Goal: Communication & Community: Answer question/provide support

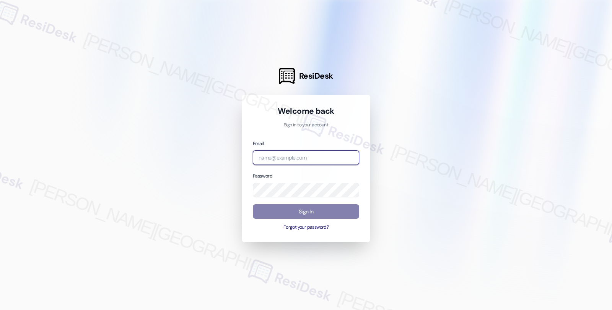
click at [294, 159] on input "email" at bounding box center [306, 158] width 106 height 15
type input "automated-surveys-americas_rental_managers-fides.[PERSON_NAME]@americas_rental_…"
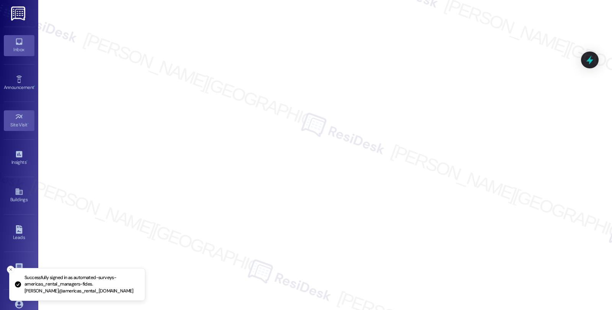
click at [15, 47] on div "Inbox" at bounding box center [19, 50] width 38 height 8
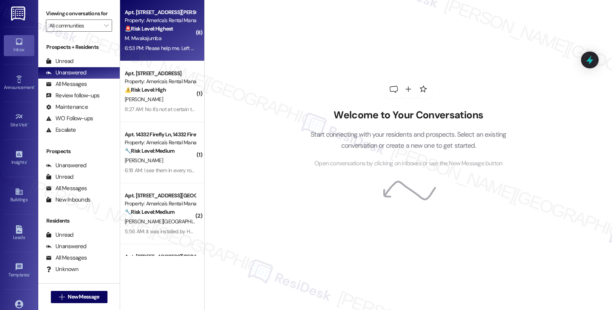
click at [173, 23] on div "Property: America's Rental Managers Portfolio" at bounding box center [160, 20] width 71 height 8
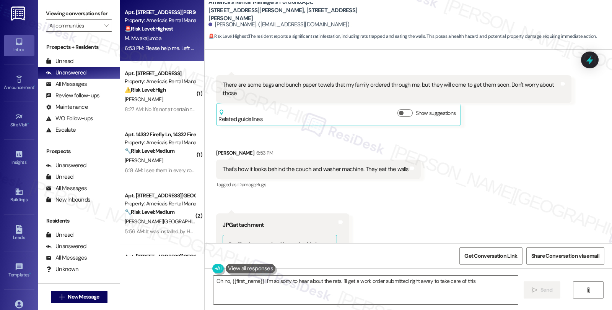
scroll to position [1213, 0]
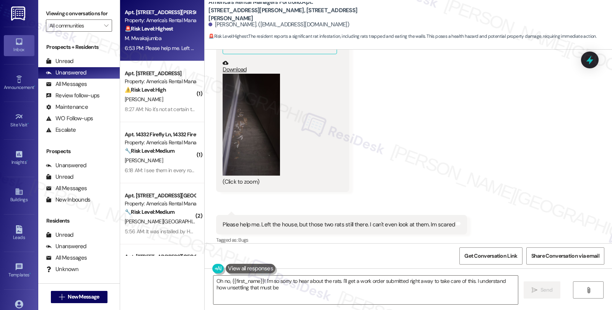
type textarea "Oh no, {{first_name}}! I'm so sorry to hear about the rats. I'll get a work ord…"
drag, startPoint x: 269, startPoint y: 15, endPoint x: 203, endPoint y: 8, distance: 65.7
click at [205, 8] on div "America's Rental Managers Portfolio: Apt. 1604 King James Dr., 1604 King James …" at bounding box center [408, 21] width 407 height 39
copy b "America's Rental Managers Portfolio: Apt. 1604 King James Dr., 1604 King James …"
click at [250, 108] on button "Zoom image" at bounding box center [251, 125] width 57 height 102
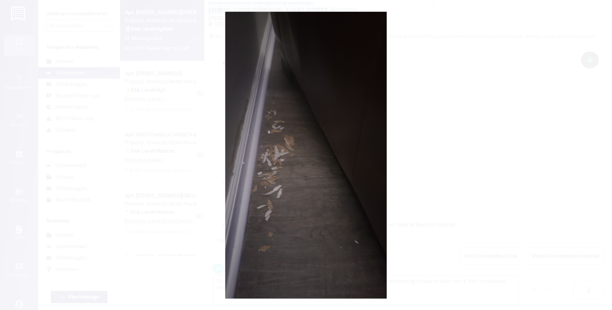
click at [453, 119] on button "Unzoom image" at bounding box center [306, 155] width 612 height 310
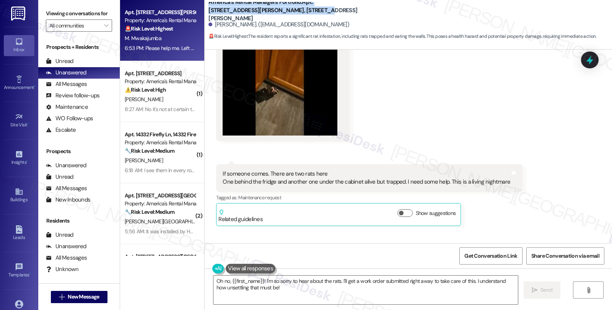
scroll to position [660, 0]
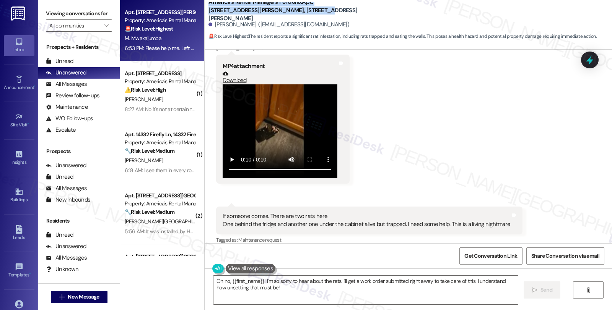
click at [231, 73] on link "Download" at bounding box center [280, 77] width 115 height 13
drag, startPoint x: 236, startPoint y: 70, endPoint x: 232, endPoint y: 70, distance: 4.2
click at [232, 71] on link "Download" at bounding box center [280, 77] width 115 height 13
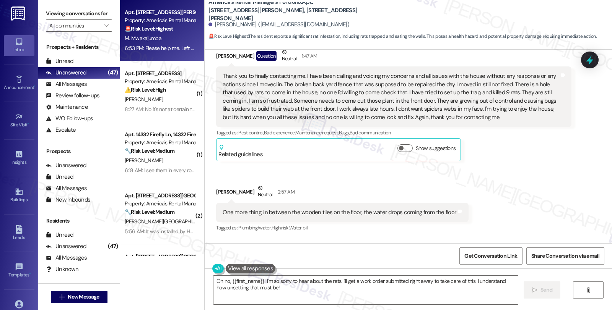
scroll to position [151, 0]
click at [22, 196] on link "Buildings" at bounding box center [19, 195] width 31 height 21
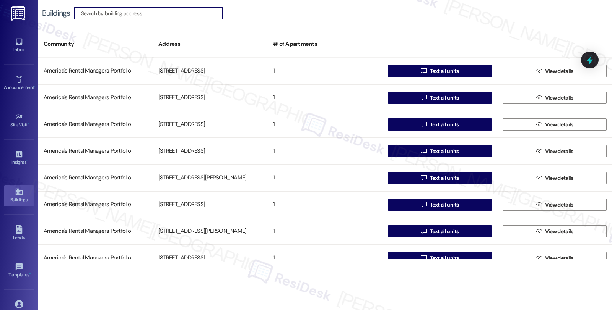
click at [149, 14] on input at bounding box center [151, 13] width 141 height 11
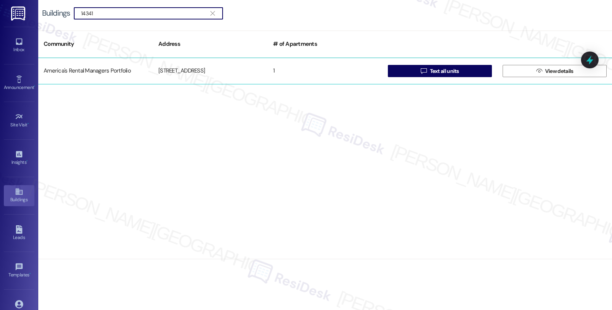
type input "14341"
click at [192, 76] on div "14341 Chase Drive" at bounding box center [210, 70] width 115 height 15
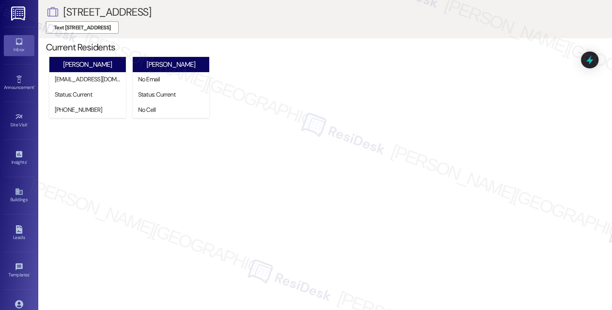
click at [8, 43] on link "Inbox" at bounding box center [19, 45] width 31 height 21
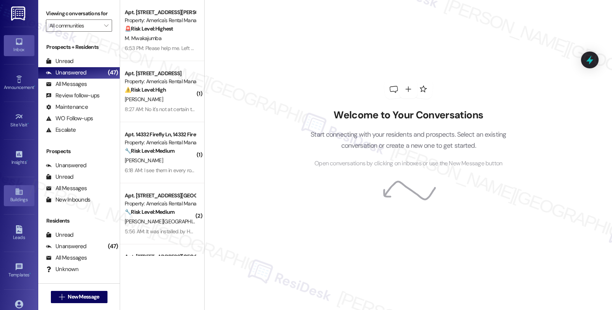
click at [29, 201] on div "Buildings" at bounding box center [19, 200] width 38 height 8
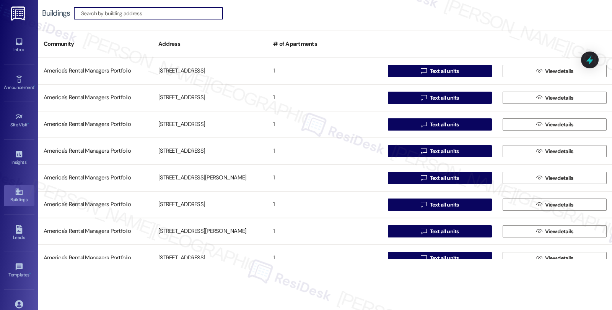
click at [158, 12] on input at bounding box center [151, 13] width 141 height 11
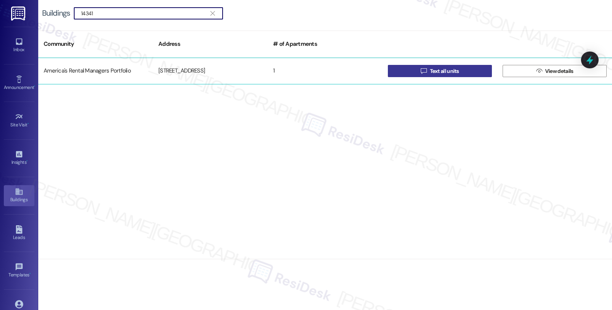
type input "14341"
click at [423, 70] on icon "" at bounding box center [424, 71] width 6 height 6
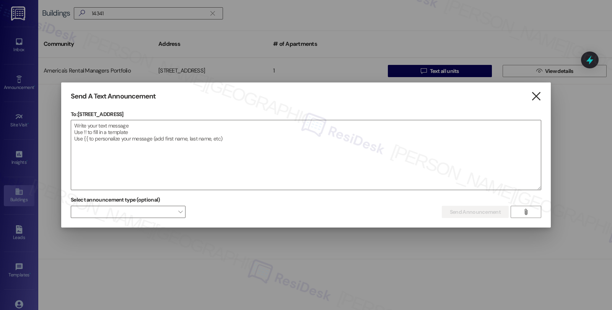
click at [533, 93] on icon "" at bounding box center [536, 97] width 10 height 8
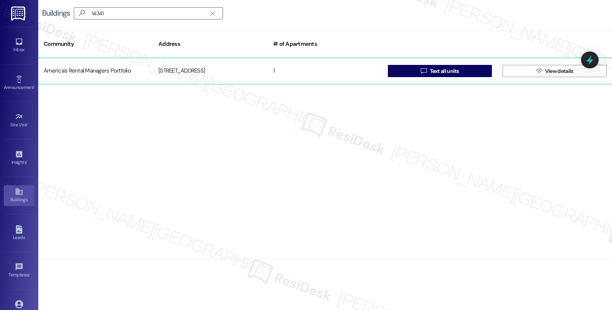
click at [175, 73] on div "14341 Chase Drive" at bounding box center [210, 70] width 115 height 15
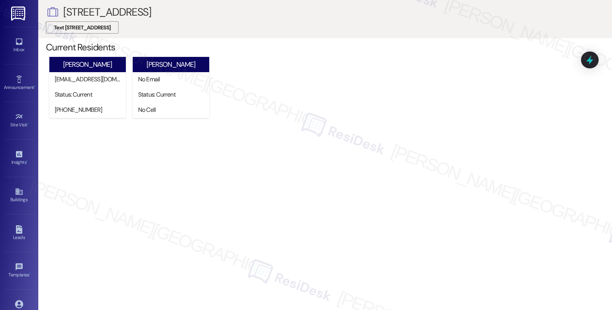
click at [86, 29] on span "Text 14341 Chase Drive" at bounding box center [82, 28] width 57 height 8
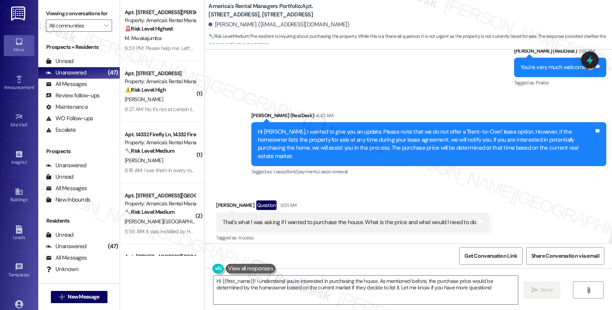
scroll to position [522, 0]
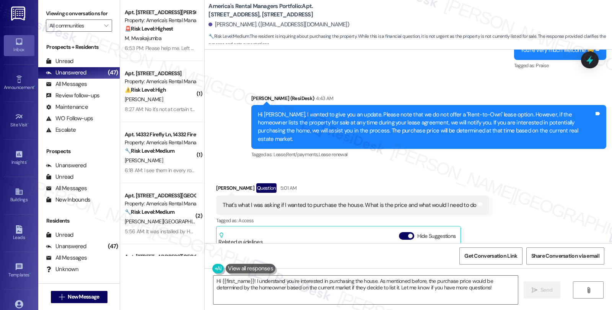
click at [219, 184] on div "Cherish Wilder Question 5:01 AM" at bounding box center [352, 190] width 272 height 12
copy div "Cherish"
click at [213, 281] on textarea "Hi {{first_name}}! I understand you're interested in purchasing the house. As m…" at bounding box center [365, 290] width 304 height 29
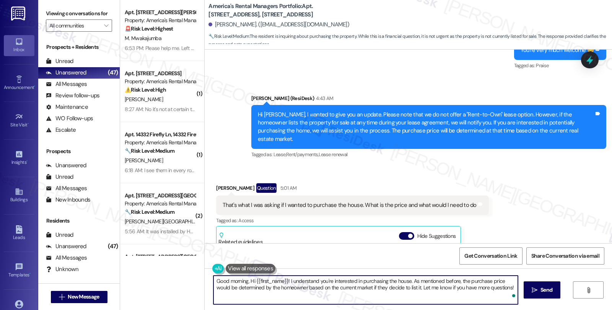
paste textarea "Cherish"
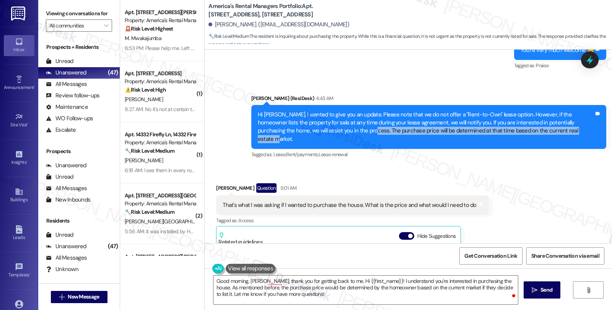
drag, startPoint x: 324, startPoint y: 129, endPoint x: 561, endPoint y: 129, distance: 237.0
click at [561, 129] on div "Hi Cherish, I wanted to give you an update. Please note that we do not offer a …" at bounding box center [426, 127] width 336 height 33
copy div "The purchase price will be determined at that time based on the current real es…"
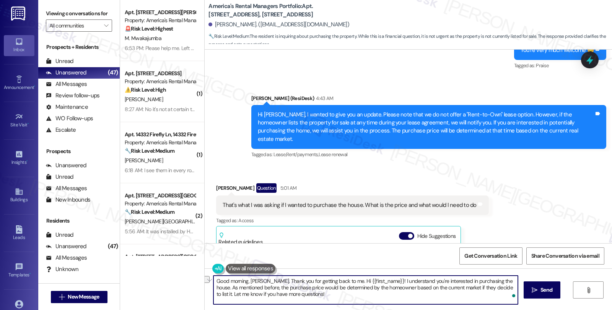
drag, startPoint x: 339, startPoint y: 281, endPoint x: 379, endPoint y: 281, distance: 40.1
click at [379, 281] on textarea "Good morning, Cherish. Thank you for getting back to me. Hi {{first_name}}! I u…" at bounding box center [365, 290] width 304 height 29
click at [463, 280] on textarea "Good morning, Cherish. Thank you for getting back to me. I understand you're in…" at bounding box center [365, 290] width 304 height 29
click at [213, 286] on textarea "Good morning, Cherish. Thank you for getting back to me. I understand you're in…" at bounding box center [365, 290] width 304 height 29
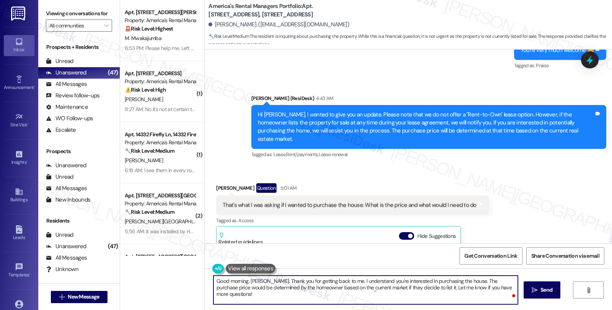
click at [463, 283] on textarea "Good morning, Cherish. Thank you for getting back to me. I understand you're in…" at bounding box center [365, 290] width 304 height 29
click at [418, 287] on textarea "Good morning, Cherish. Thank you for getting back to me. I understand you're in…" at bounding box center [365, 290] width 304 height 29
click at [430, 288] on textarea "Good morning, Cherish. Thank you for getting back to me. I understand you're in…" at bounding box center [365, 290] width 304 height 29
click at [431, 290] on textarea "Good morning, Cherish. Thank you for getting back to me. I understand you're in…" at bounding box center [365, 290] width 304 height 29
click at [494, 295] on textarea "Good morning, Cherish. Thank you for getting back to me. I understand you're in…" at bounding box center [365, 290] width 304 height 29
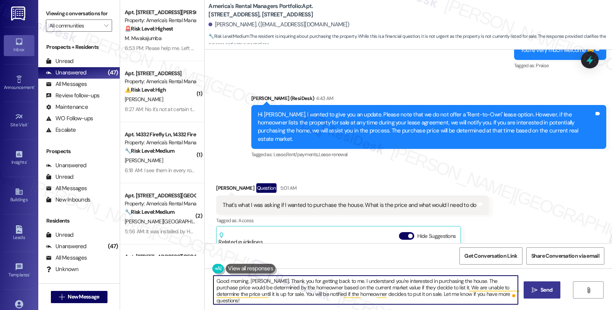
type textarea "Good morning, Cherish. Thank you for getting back to me. I understand you're in…"
click at [539, 295] on button " Send" at bounding box center [541, 290] width 37 height 17
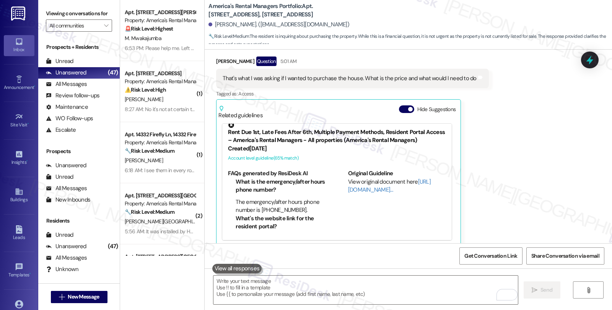
scroll to position [720, 0]
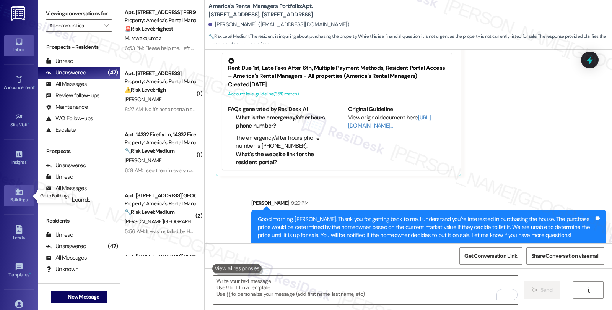
click at [20, 196] on icon at bounding box center [19, 192] width 8 height 8
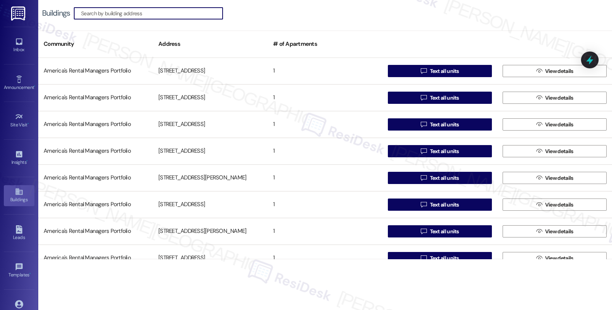
click at [112, 14] on input at bounding box center [151, 13] width 141 height 11
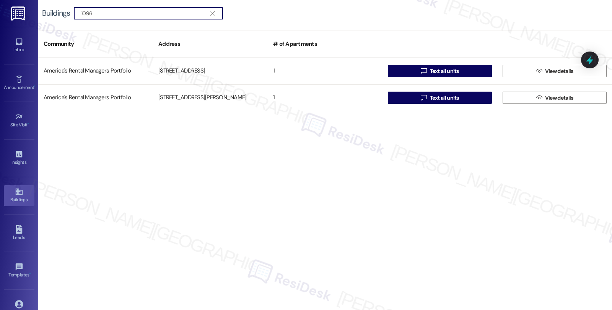
type input "1096"
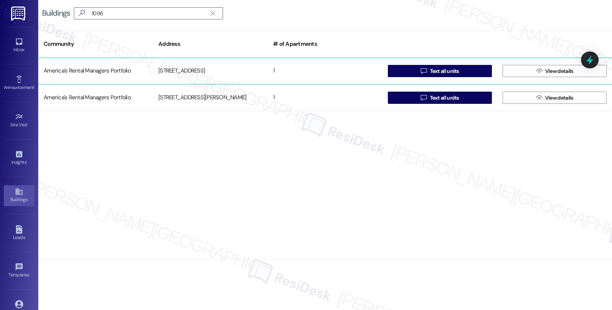
click at [179, 77] on div "1096 Pilgrim Lane" at bounding box center [210, 70] width 115 height 15
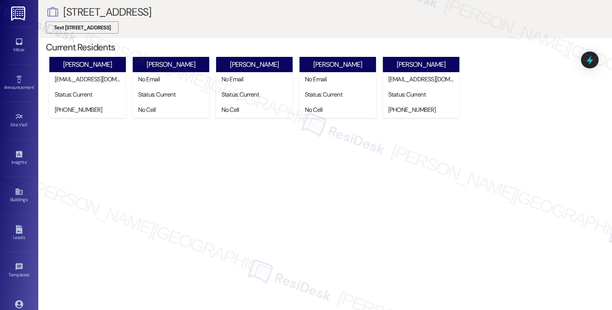
click at [92, 28] on span "Text 1096 Pilgrim Lane" at bounding box center [82, 28] width 57 height 8
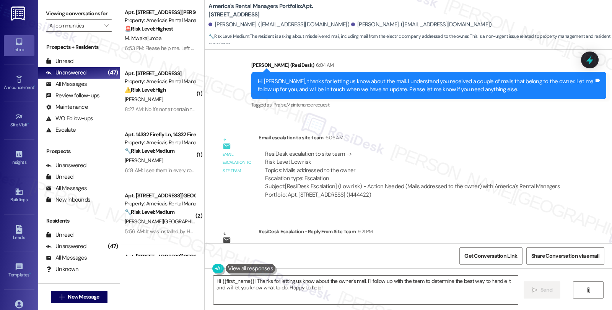
scroll to position [421, 0]
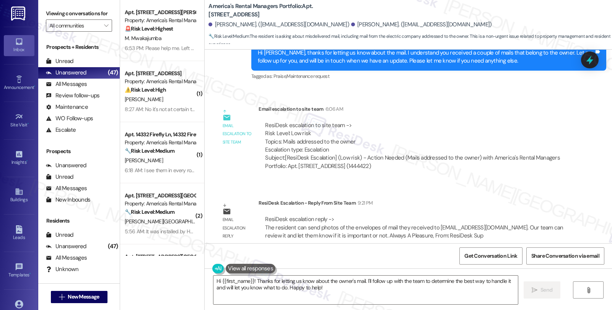
click at [495, 193] on div "Email escalation reply ResiDesk Escalation - Reply From Site Team 9:21 PM ResiD…" at bounding box center [393, 222] width 366 height 58
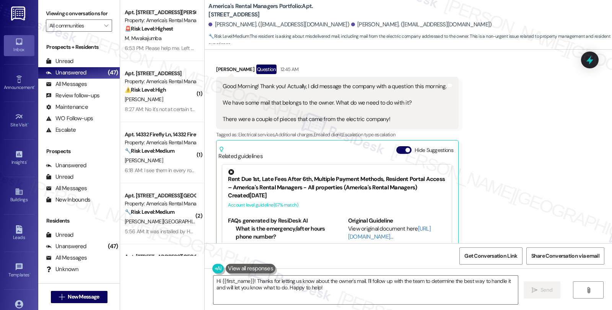
scroll to position [123, 0]
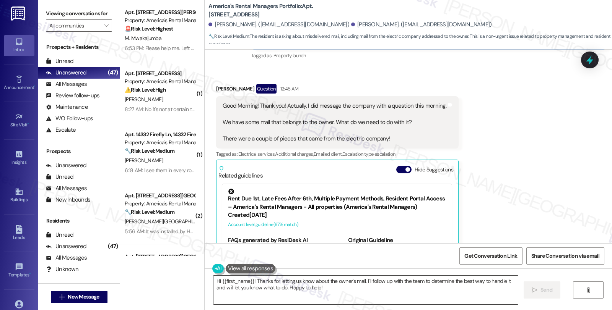
click at [213, 280] on textarea "Hi {{first_name}}! Thanks for letting us know about the owner's mail. I'll foll…" at bounding box center [365, 290] width 304 height 29
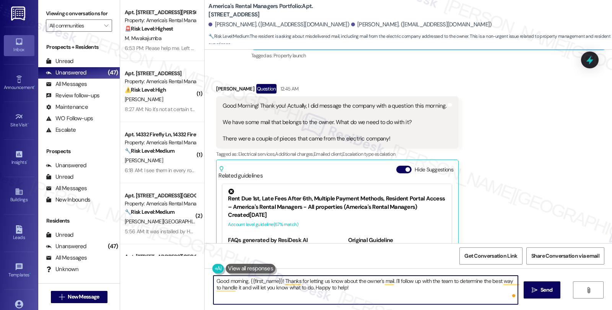
paste textarea "The resident can send photos of the envelopes of mail they received to contactu…"
click at [217, 84] on div "Jaqualia Bunch-Mewborn Question 12:45 AM" at bounding box center [337, 90] width 242 height 12
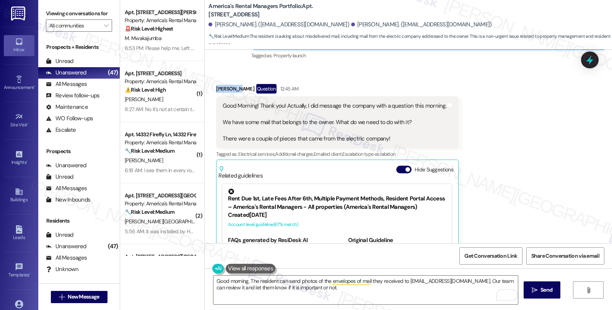
click at [217, 84] on div "Jaqualia Bunch-Mewborn Question 12:45 AM" at bounding box center [337, 90] width 242 height 12
copy div "Jaqualia"
click at [245, 282] on textarea "Good morning, The resident can send photos of the envelopes of mail they receiv…" at bounding box center [365, 290] width 304 height 29
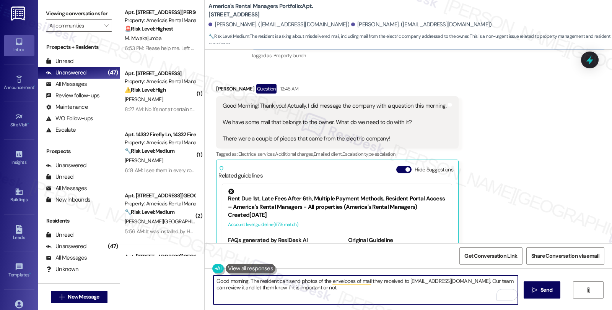
paste textarea "Jaqualia"
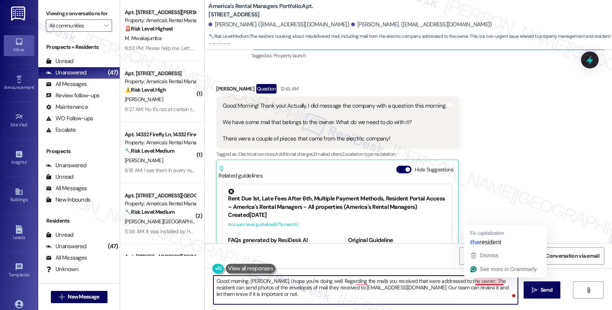
click at [470, 280] on textarea "Good morning, Jaqualia, I hope you're doing well. Regarding the mails you recei…" at bounding box center [365, 290] width 304 height 29
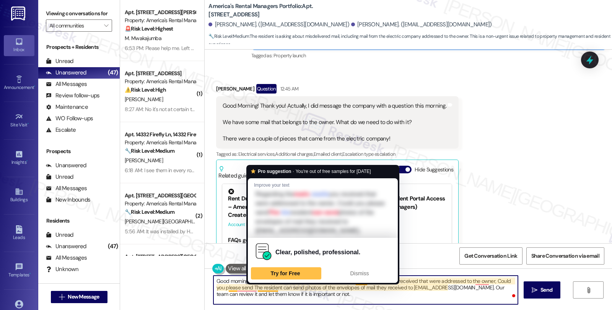
click at [273, 288] on textarea "Good morning, Jaqualia, I hope you're doing well. Regarding the mails you recei…" at bounding box center [365, 290] width 304 height 29
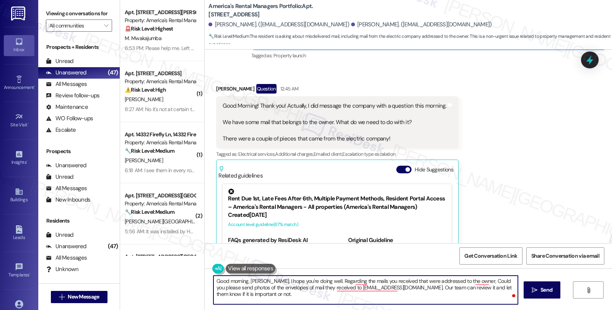
click at [300, 288] on textarea "Good morning, Jaqualia, I hope you're doing well. Regarding the mails you recei…" at bounding box center [365, 290] width 304 height 29
click at [463, 288] on textarea "Good morning, Jaqualia, I hope you're doing well. Regarding the mails you recei…" at bounding box center [365, 290] width 304 height 29
click at [268, 296] on textarea "Good morning, Jaqualia, I hope you're doing well. Regarding the mails you recei…" at bounding box center [365, 290] width 304 height 29
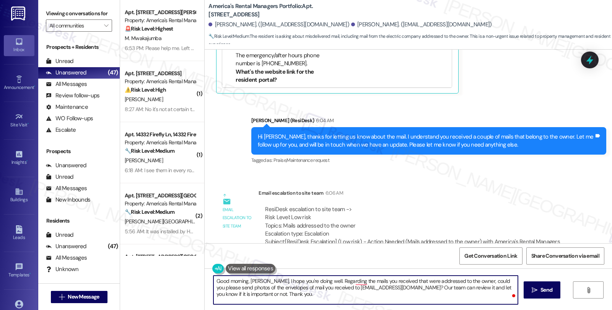
scroll to position [335, 0]
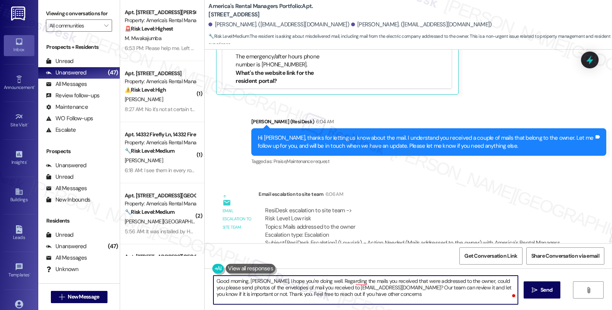
type textarea "Good morning, Jaqualia, I hope you're doing well. Regarding the mails you recei…"
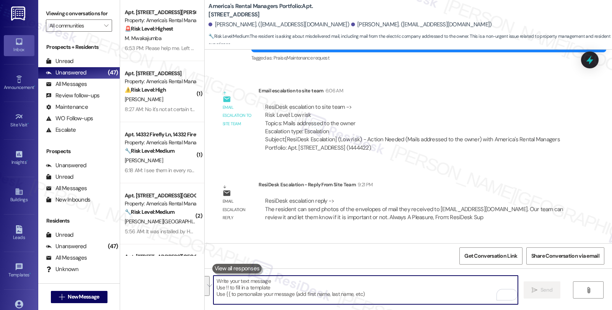
scroll to position [490, 0]
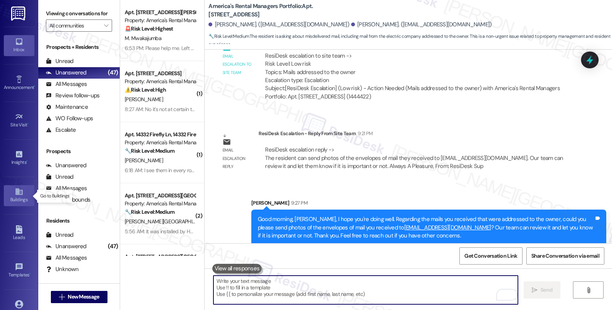
click at [21, 193] on icon at bounding box center [18, 192] width 7 height 6
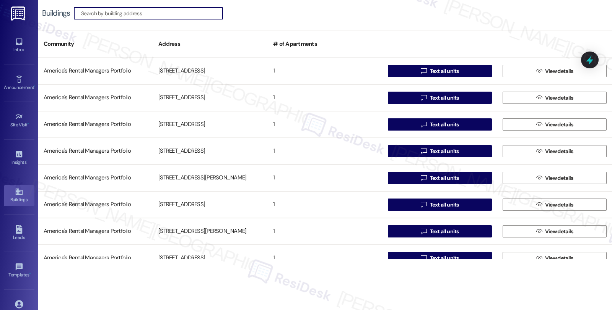
click at [154, 13] on input at bounding box center [151, 13] width 141 height 11
paste input "[STREET_ADDRESS]"
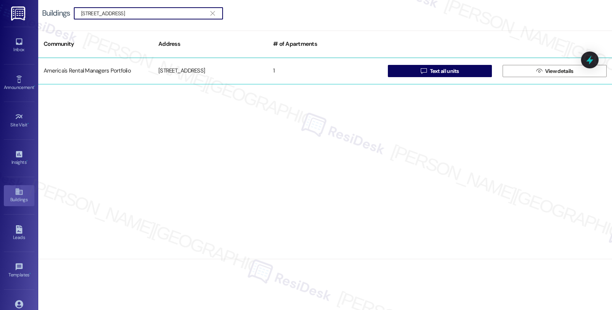
type input "[STREET_ADDRESS]"
click at [188, 70] on div "[STREET_ADDRESS]" at bounding box center [210, 70] width 115 height 15
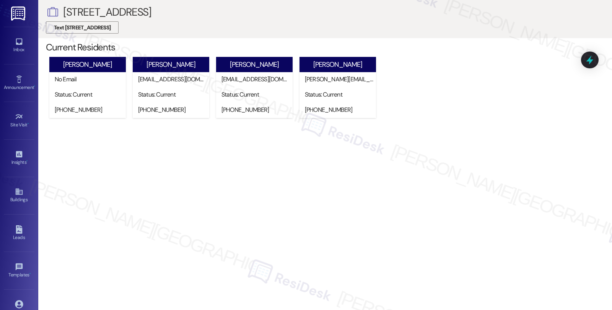
click at [110, 30] on span "Text [STREET_ADDRESS]" at bounding box center [82, 28] width 57 height 8
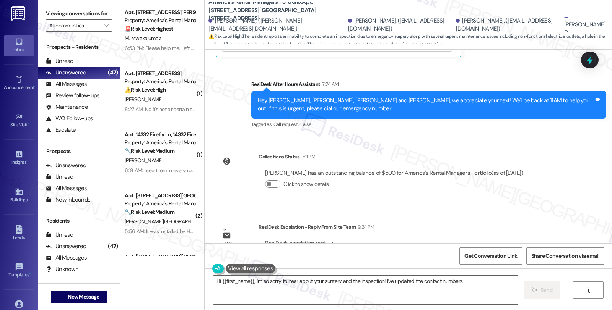
scroll to position [819, 0]
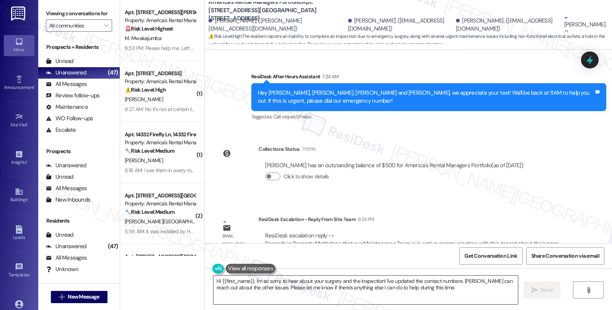
click at [436, 292] on textarea "Hi {{first_name}}, I'm so sorry to hear about your surgery and the inspection! …" at bounding box center [365, 290] width 304 height 29
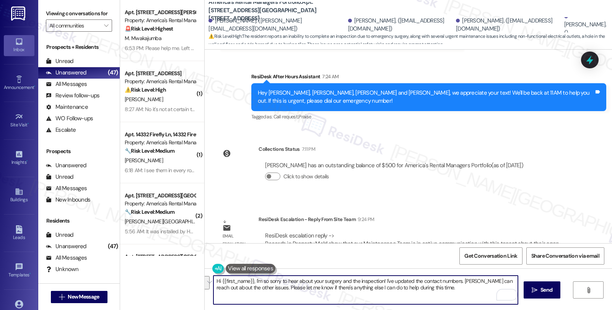
paste textarea ", and I hope you both feel better soon. . I'll update the contact numbers you p…"
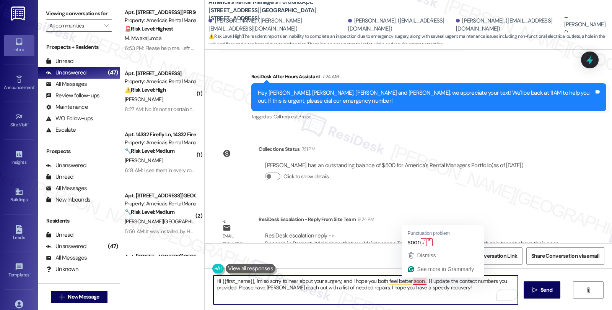
click at [421, 283] on textarea "Hi {{first_name}}, I'm so sorry to hear about your surgery, and I hope you both…" at bounding box center [365, 290] width 304 height 29
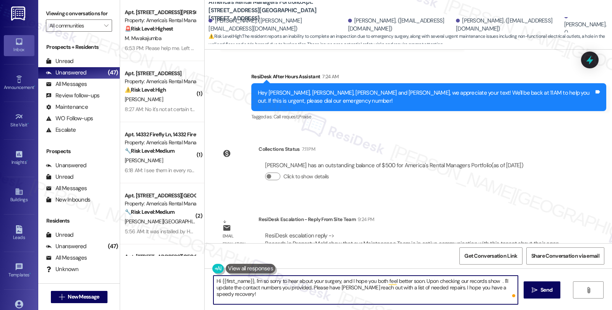
click at [494, 278] on textarea "Hi {{first_name}}, I'm so sorry to hear about your surgery, and I hope you both…" at bounding box center [365, 290] width 304 height 29
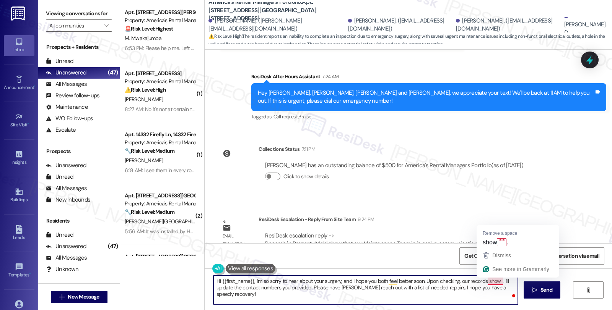
click at [494, 281] on textarea "Hi {{first_name}}, I'm so sorry to hear about your surgery, and I hope you both…" at bounding box center [365, 290] width 304 height 29
click at [421, 280] on textarea "Hi {{first_name}}, I'm so sorry to hear about your surgery, and I hope you both…" at bounding box center [365, 290] width 304 height 29
click at [495, 280] on textarea "Hi {{first_name}}, I'm so sorry to hear about your surgery, and I hope you both…" at bounding box center [365, 290] width 304 height 29
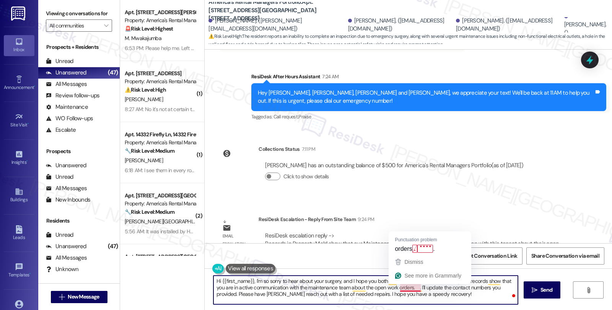
click at [411, 288] on textarea "Hi {{first_name}}, I'm so sorry to hear about your surgery, and I hope you both…" at bounding box center [365, 290] width 304 height 29
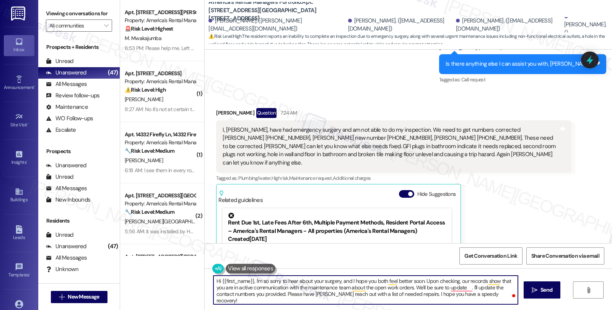
scroll to position [521, 0]
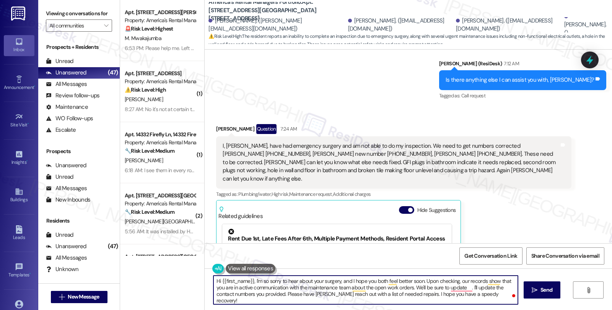
click at [490, 288] on textarea "Hi {{first_name}}, I'm so sorry to hear about your surgery, and I hope you both…" at bounding box center [365, 290] width 304 height 29
click at [240, 295] on textarea "Hi {{first_name}}, I'm so sorry to hear about your surgery, and I hope you both…" at bounding box center [365, 290] width 304 height 29
click at [323, 155] on div "I, Wendy, have had emergency surgery and am not able to do my inspection. We ne…" at bounding box center [391, 162] width 336 height 41
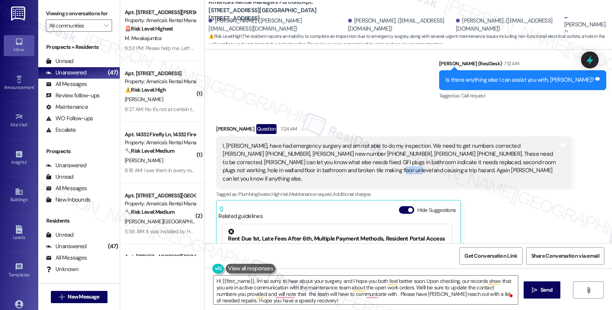
click at [323, 155] on div "I, Wendy, have had emergency surgery and am not able to do my inspection. We ne…" at bounding box center [391, 162] width 336 height 41
copy div "Brooke"
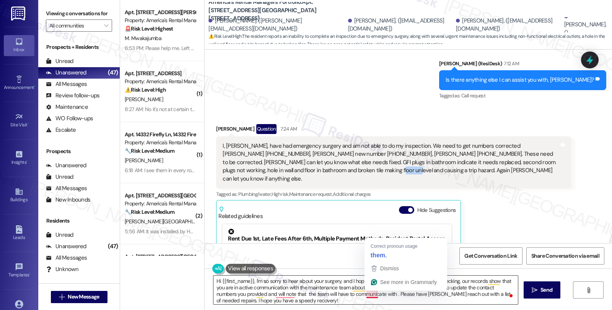
click at [370, 295] on textarea "Hi {{first_name}}, I'm so sorry to hear about your surgery, and I hope you both…" at bounding box center [365, 290] width 304 height 29
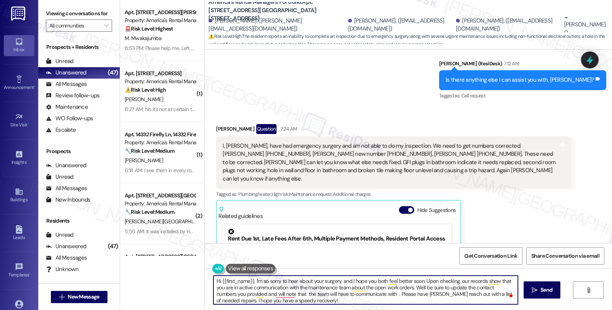
paste textarea "Brooke"
click at [227, 299] on textarea "Hi {{first_name}}, I'm so sorry to hear about your surgery, and I hope you both…" at bounding box center [365, 290] width 304 height 29
click at [484, 296] on textarea "Hi {{first_name}}, I'm so sorry to hear about your surgery, and I hope you both…" at bounding box center [365, 290] width 304 height 29
type textarea "Hi {{first_name}}, I'm so sorry to hear about your surgery, and I hope you both…"
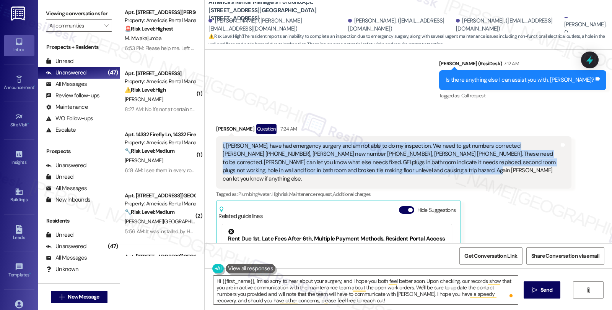
drag, startPoint x: 415, startPoint y: 155, endPoint x: 214, endPoint y: 131, distance: 202.2
click at [216, 136] on div "I, Wendy, have had emergency surgery and am not able to do my inspection. We ne…" at bounding box center [393, 162] width 355 height 52
copy div "I, Wendy, have had emergency surgery and am not able to do my inspection. We ne…"
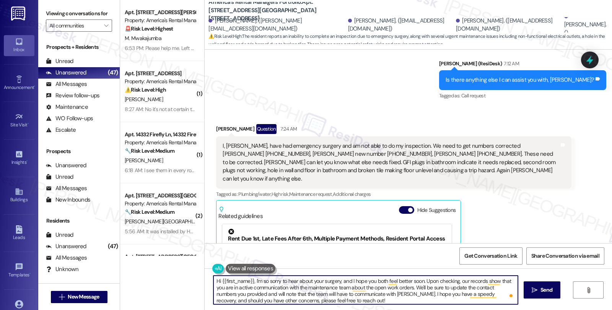
click at [353, 297] on textarea "Hi {{first_name}}, I'm so sorry to hear about your surgery, and I hope you both…" at bounding box center [365, 290] width 304 height 29
click at [494, 293] on div "Rewrite with Grammarly" at bounding box center [494, 295] width 8 height 9
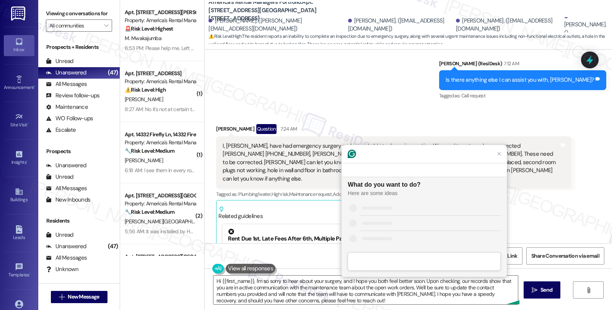
scroll to position [0, 0]
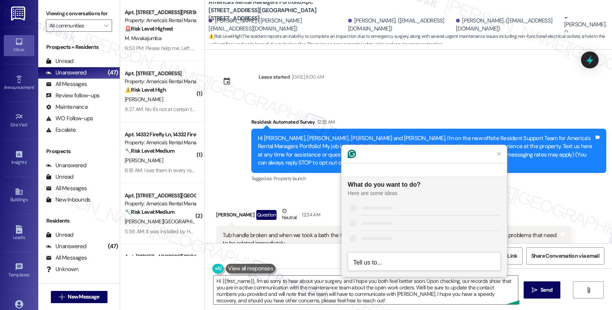
scroll to position [521, 0]
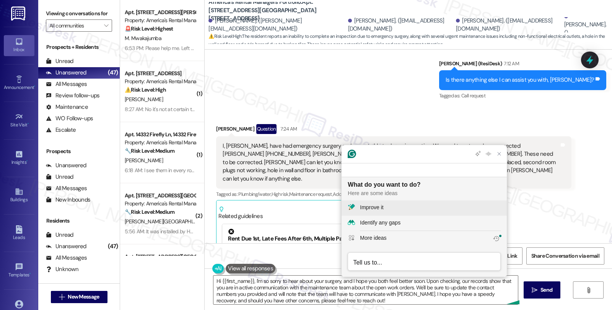
click at [401, 206] on div "Improve it" at bounding box center [430, 208] width 141 height 8
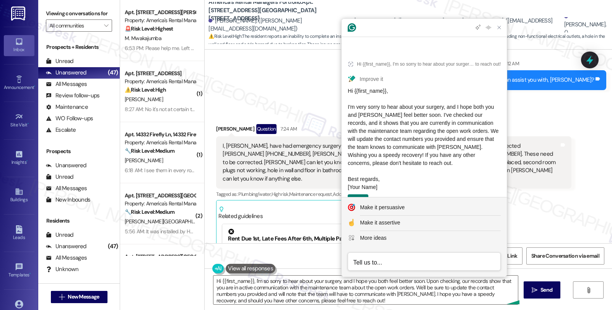
drag, startPoint x: 409, startPoint y: 158, endPoint x: 344, endPoint y: 97, distance: 89.0
click at [344, 97] on article "Hi {{first_name}}, I'm so sorry to hear about your surgery, and I hope you both…" at bounding box center [423, 131] width 165 height 162
click at [404, 133] on span "Hi {{first_name}}, I'm very sorry to hear about your surgery, and I hope both y…" at bounding box center [424, 139] width 152 height 102
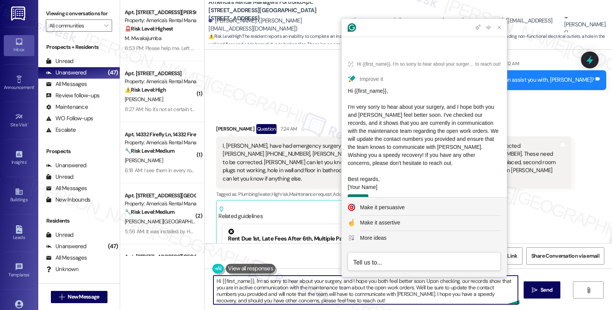
click at [408, 299] on textarea "Hi {{first_name}}, I'm so sorry to hear about your surgery, and I hope you both…" at bounding box center [365, 290] width 304 height 29
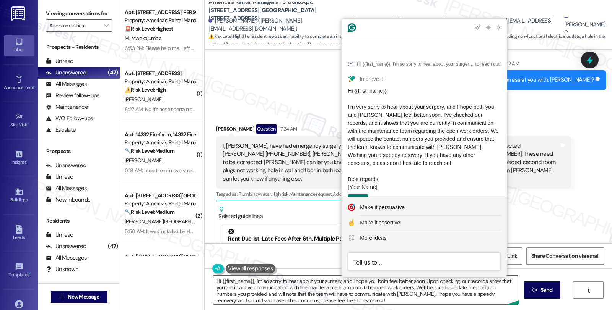
drag, startPoint x: 418, startPoint y: 141, endPoint x: 424, endPoint y: 154, distance: 14.4
click at [424, 154] on div "Hi {{first_name}}, I'm very sorry to hear about your surgery, and I hope both y…" at bounding box center [424, 139] width 153 height 104
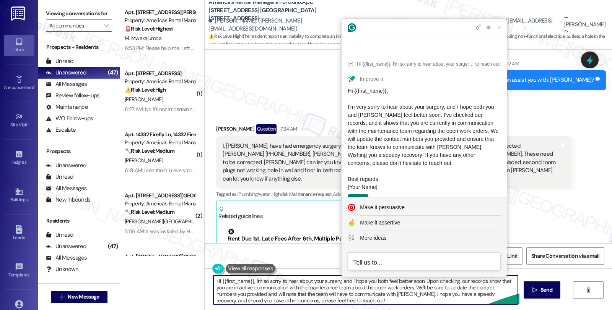
scroll to position [2, 0]
drag, startPoint x: 388, startPoint y: 293, endPoint x: 388, endPoint y: 304, distance: 11.5
click at [388, 304] on textarea "Hi {{first_name}}, I'm so sorry to hear about your surgery, and I hope you both…" at bounding box center [365, 290] width 304 height 29
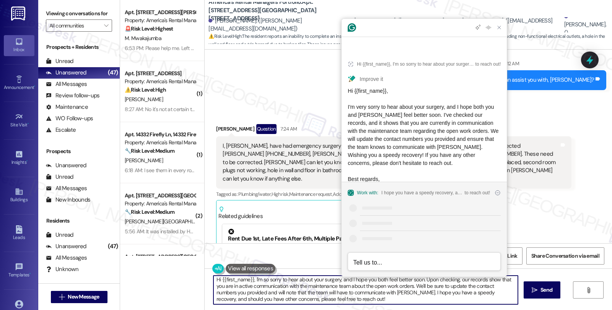
paste textarea "Wishing you a speedy recovery! If you have any other concerns, please don't hes…"
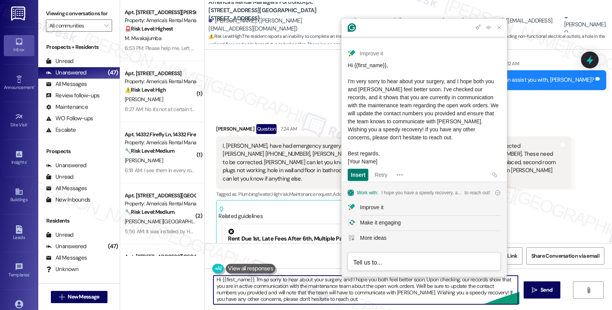
click at [343, 303] on textarea "Hi {{first_name}}, I'm so sorry to hear about your surgery, and I hope you both…" at bounding box center [365, 290] width 304 height 29
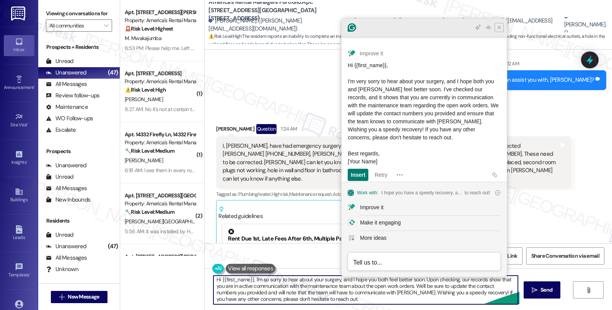
type textarea "Hi {{first_name}}, I'm so sorry to hear about your surgery, and I hope you both…"
click at [499, 29] on icon "Close Grammarly Assistant" at bounding box center [499, 27] width 6 height 6
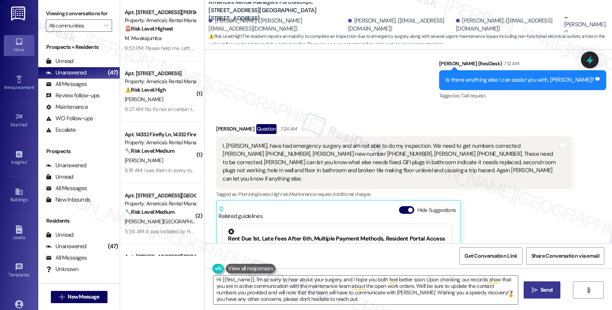
click at [547, 291] on span "Send" at bounding box center [546, 290] width 12 height 8
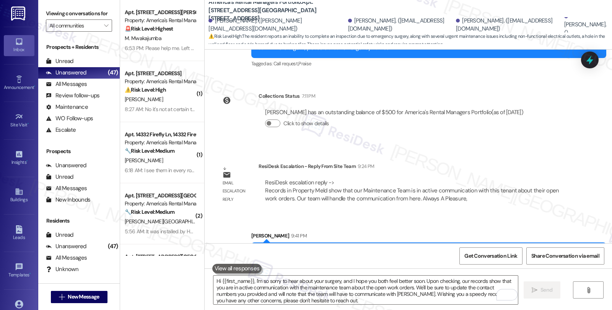
scroll to position [896, 0]
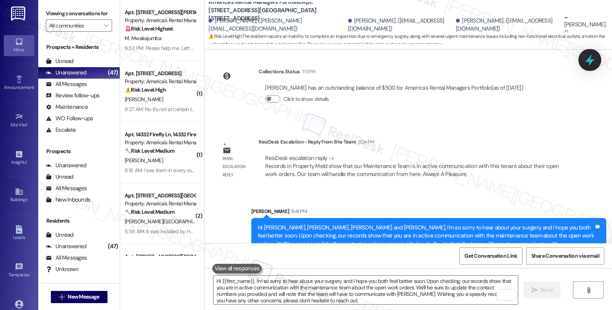
click at [588, 63] on icon at bounding box center [589, 60] width 13 height 13
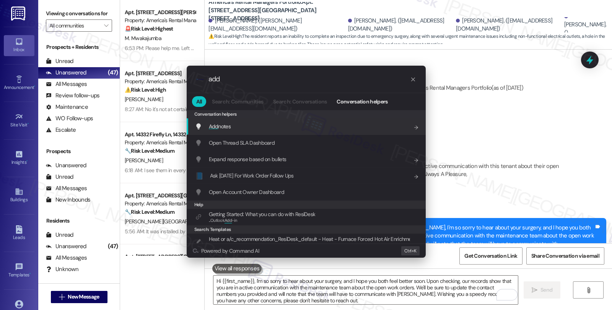
type input "add"
click at [309, 129] on div "Add notes Add shortcut" at bounding box center [307, 126] width 224 height 8
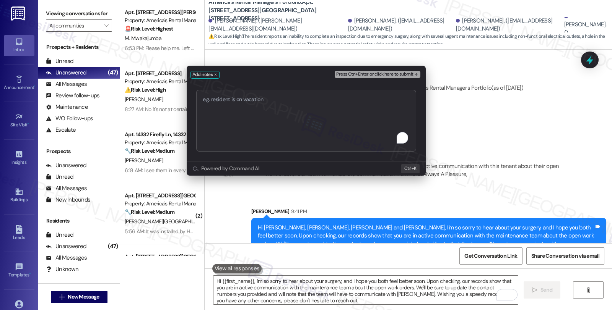
click at [309, 128] on textarea "To enrich screen reader interactions, please activate Accessibility in Grammarl…" at bounding box center [306, 121] width 220 height 62
type textarea "re-escalated to update contact info: https://residesk.slack.com/archives/C0976N…"
click at [383, 74] on span "Press Ctrl+Enter or click here to submit" at bounding box center [374, 74] width 77 height 5
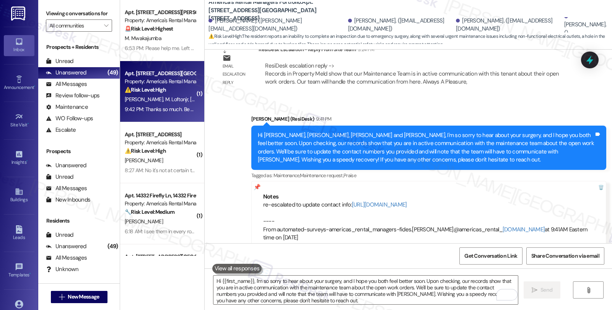
scroll to position [1042, 0]
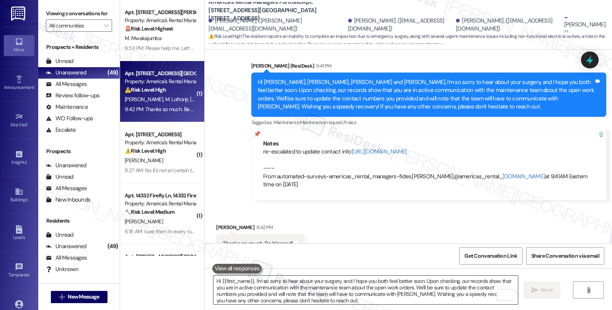
click at [276, 285] on textarea "Hi {{first_name}}, I'm so sorry to hear about your surgery, and I hope you both…" at bounding box center [365, 290] width 304 height 29
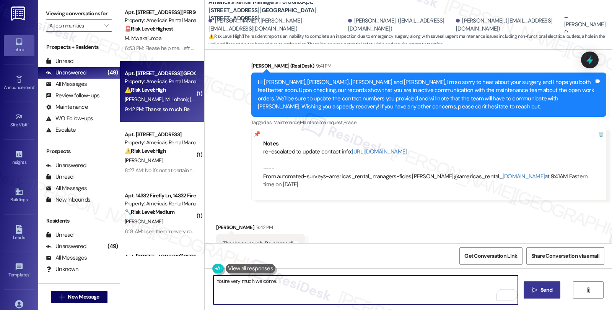
click at [222, 224] on div "Mileena Lofton 9:42 PM" at bounding box center [260, 229] width 89 height 11
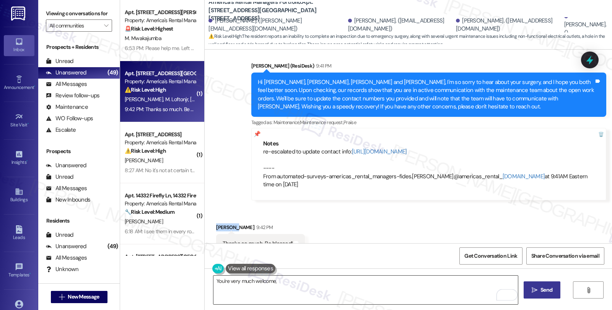
copy div "Mileena"
click at [291, 285] on textarea "You're very much welcome," at bounding box center [365, 290] width 304 height 29
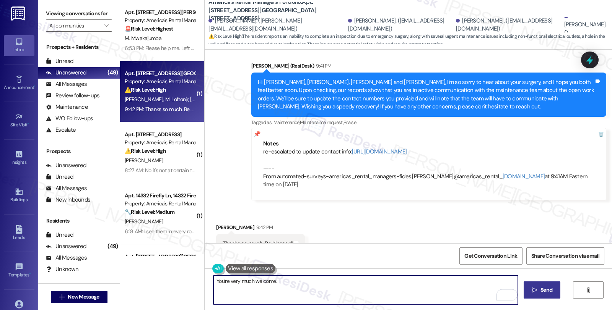
paste textarea "Mileena"
type textarea "You're very much welcome, Mileena. You too have a blessed day!"
click at [524, 292] on button " Send" at bounding box center [541, 290] width 37 height 17
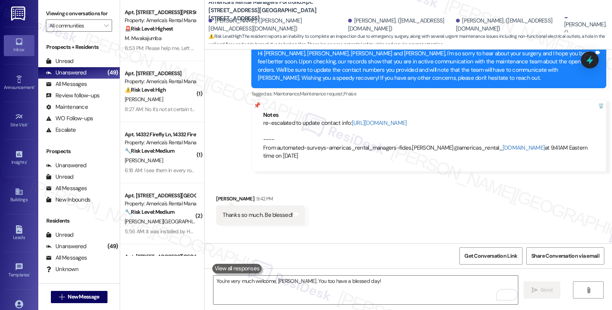
scroll to position [1095, 0]
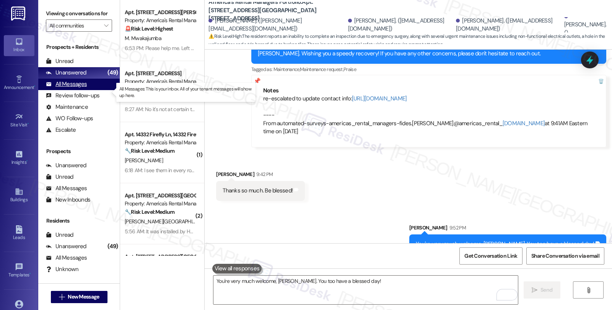
click at [82, 88] on div "All Messages" at bounding box center [66, 84] width 41 height 8
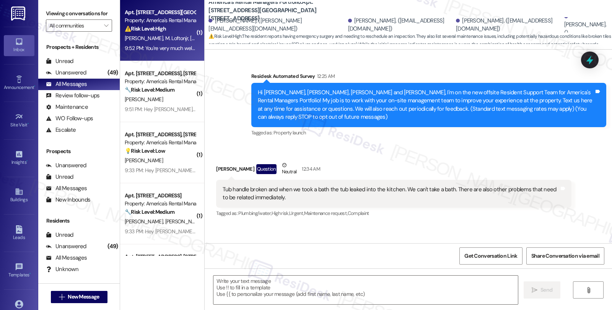
type textarea "Fetching suggested responses. Please feel free to read through the conversation…"
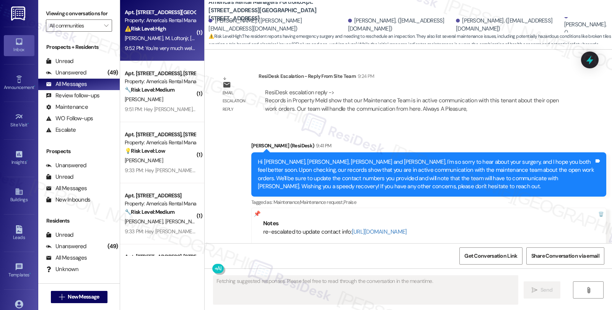
scroll to position [929, 0]
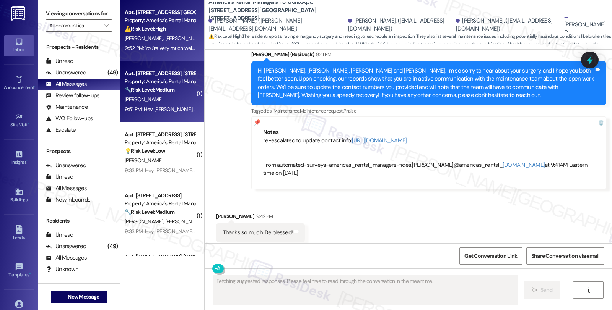
click at [164, 78] on div "Property: America's Rental Managers Portfolio" at bounding box center [160, 82] width 71 height 8
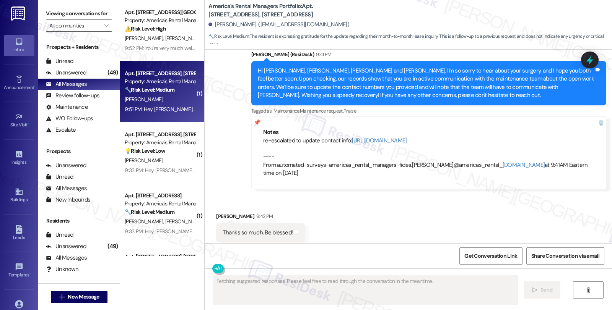
scroll to position [513, 0]
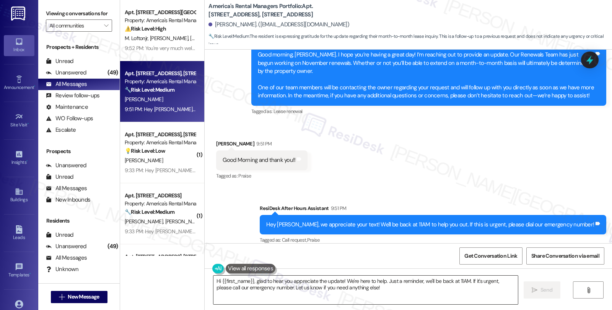
click at [213, 281] on textarea "Hi {{first_name}}, glad to hear you appreciate the update! We're here to help. …" at bounding box center [365, 290] width 304 height 29
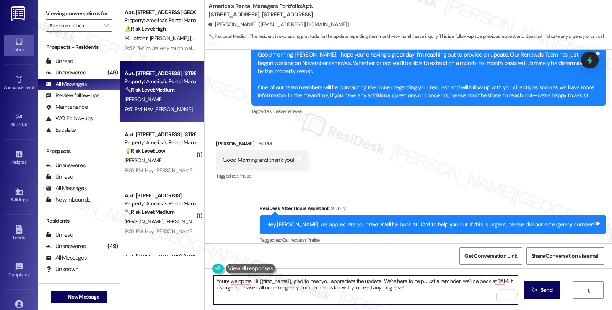
click at [406, 296] on textarea "You're welcpme. Hi {{first_name}}, glad to hear you appreciate the update! We'r…" at bounding box center [365, 290] width 304 height 29
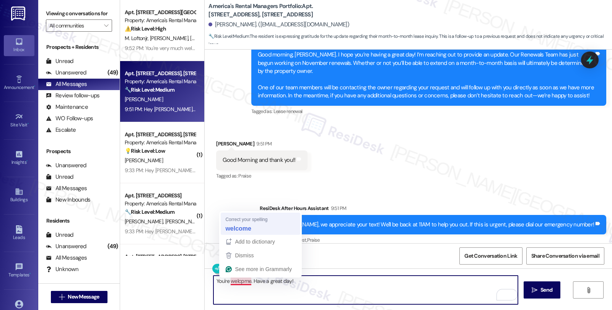
type textarea "You're welcome. Have a great day!"
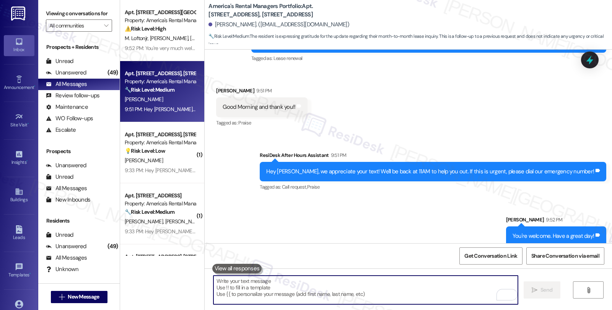
scroll to position [567, 0]
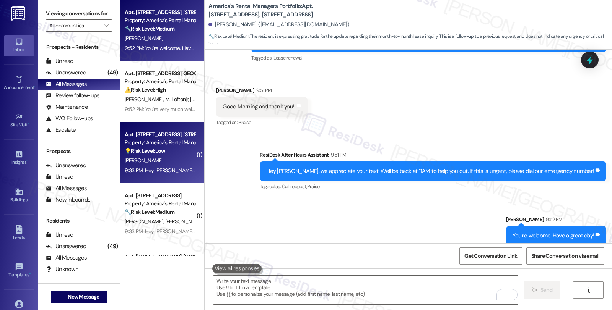
click at [167, 140] on div "Property: America's Rental Managers Portfolio" at bounding box center [160, 143] width 71 height 8
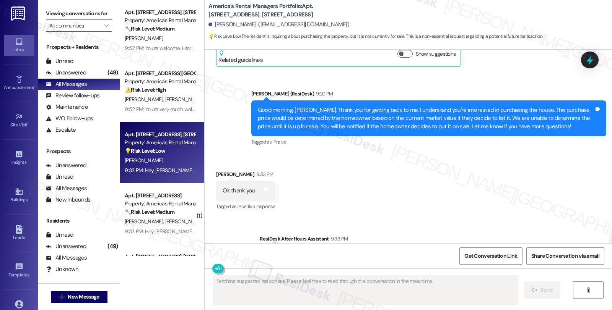
scroll to position [736, 0]
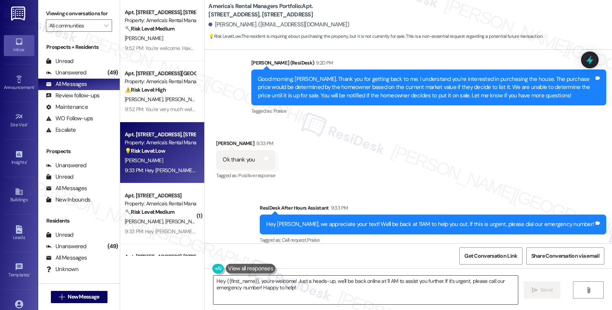
click at [213, 281] on textarea "Hey {{first_name}}, you're welcome! Just a heads-up, we'll be back online at 11…" at bounding box center [365, 290] width 304 height 29
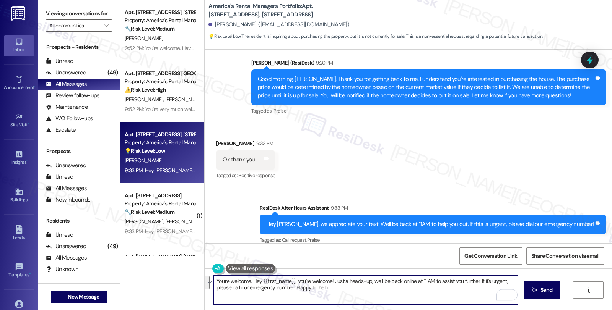
drag, startPoint x: 247, startPoint y: 280, endPoint x: 365, endPoint y: 292, distance: 118.3
click at [365, 292] on textarea "You're welcome. Hey {{first_name}}, you're welcome! Just a heads-up, we'll be b…" at bounding box center [365, 290] width 304 height 29
paste textarea "Should you have other concerns, please feel free to reach out. Have a great day"
type textarea "You're welcome. Should you have other concerns, please feel free to reach out. …"
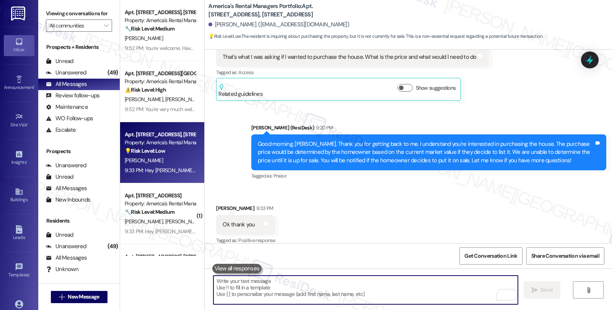
scroll to position [789, 0]
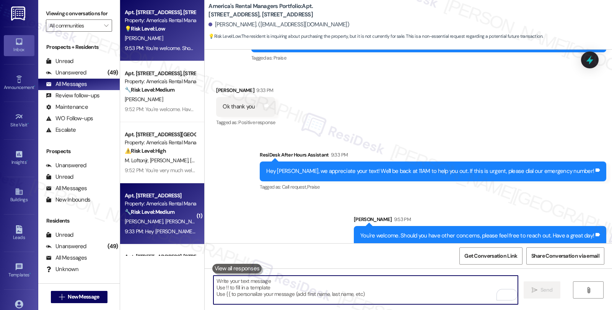
click at [164, 203] on div "Property: America's Rental Managers Portfolio" at bounding box center [160, 204] width 71 height 8
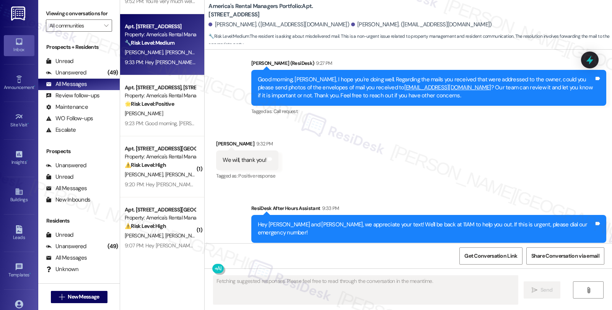
scroll to position [170, 0]
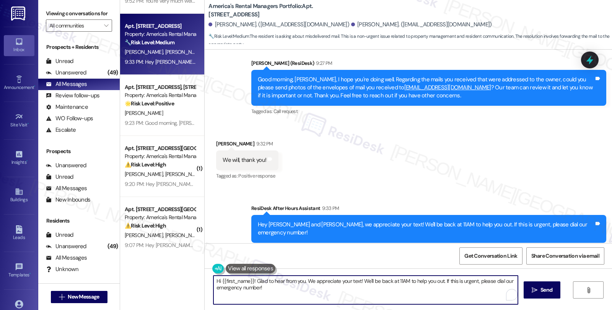
drag, startPoint x: 273, startPoint y: 289, endPoint x: 189, endPoint y: 271, distance: 86.0
click at [189, 271] on div "Apt. 14341 Chase Drive, 14341 Chase Drive Property: America's Rental Managers P…" at bounding box center [366, 155] width 492 height 310
type textarea "You're welcome. Have a great day!"
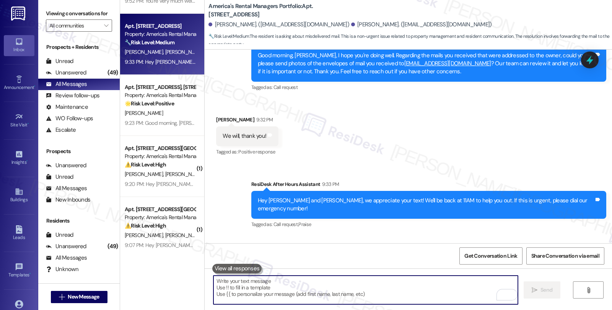
scroll to position [560, 0]
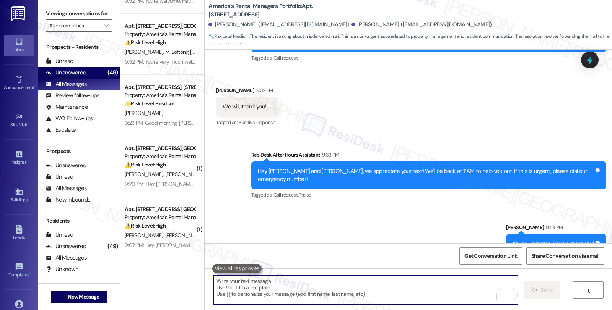
click at [86, 79] on div "Unanswered (49)" at bounding box center [78, 72] width 81 height 11
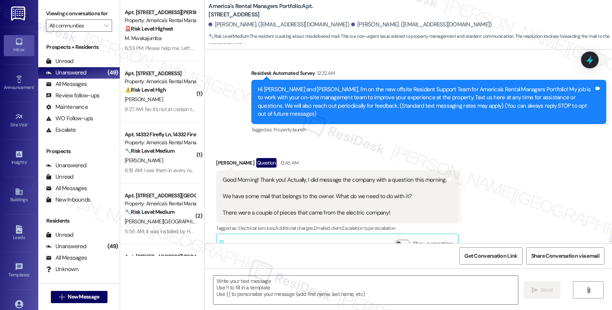
type textarea "Fetching suggested responses. Please feel free to read through the conversation…"
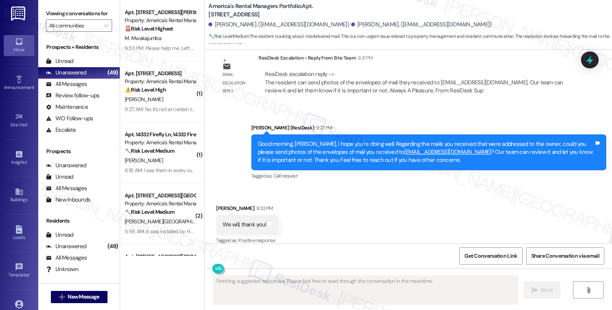
scroll to position [571, 0]
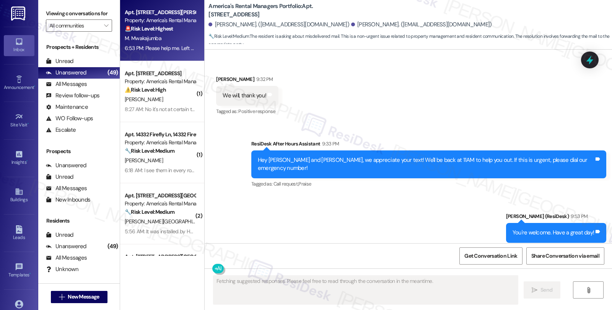
click at [131, 20] on div "Property: America's Rental Managers Portfolio" at bounding box center [160, 20] width 71 height 8
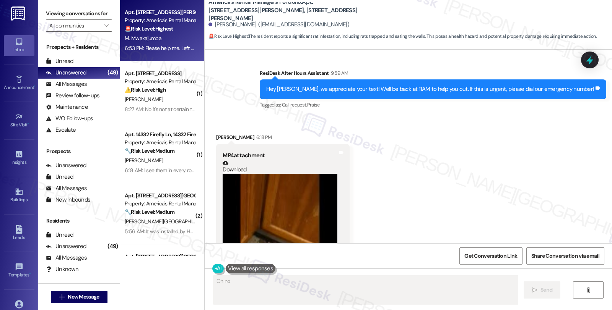
scroll to position [1193, 0]
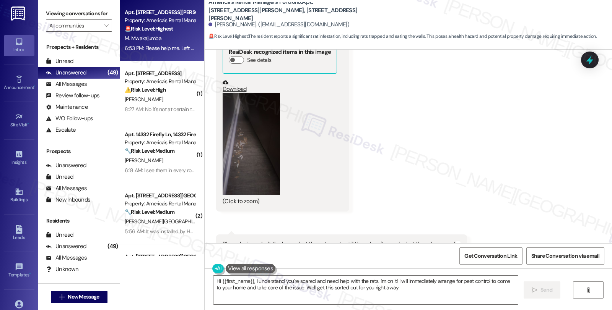
type textarea "Hi {{first_name}}, I understand you're scared and need help with the rats. I'm …"
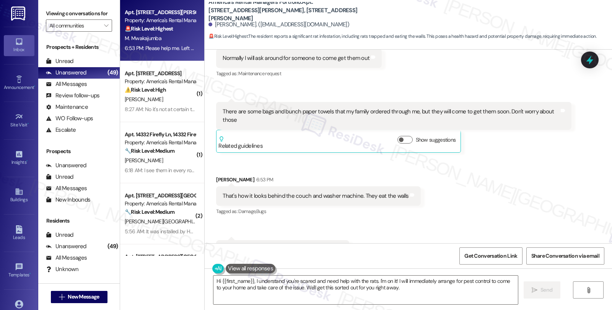
scroll to position [958, 0]
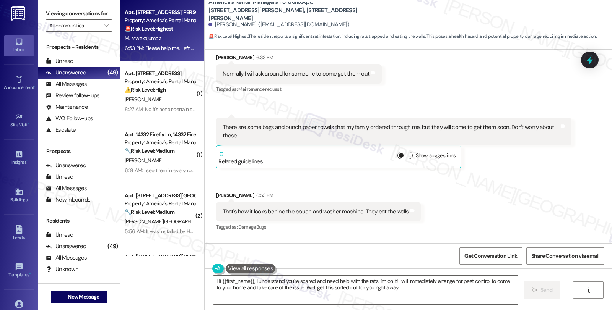
click at [403, 152] on button "Show suggestions" at bounding box center [404, 156] width 15 height 8
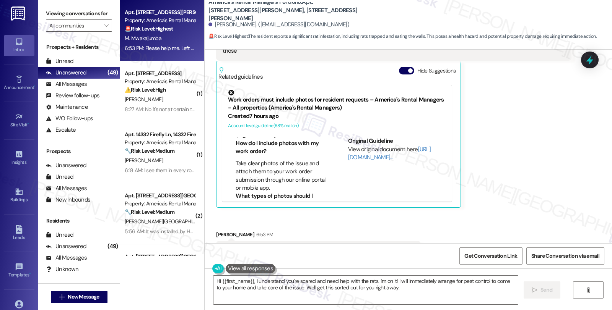
scroll to position [0, 0]
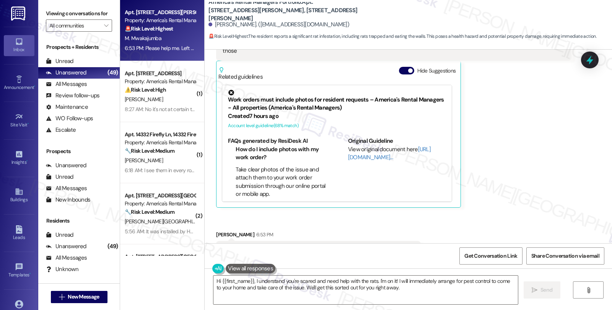
click at [499, 158] on div "Marcelina Mwakajumba 6:35 PM There are some bags and bunch paper towels that my…" at bounding box center [393, 120] width 355 height 175
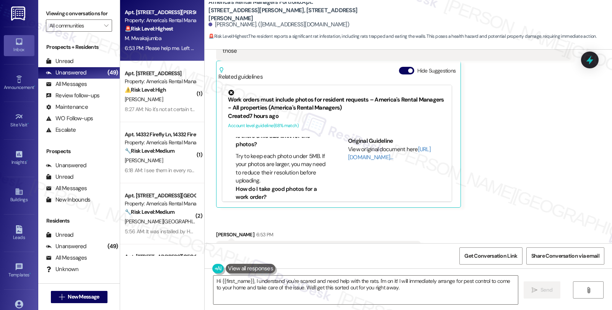
scroll to position [479, 0]
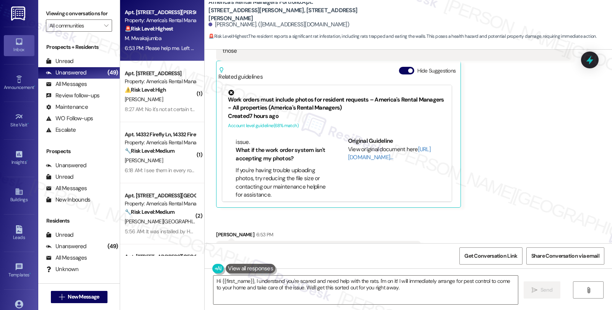
click at [544, 151] on div "Marcelina Mwakajumba 6:35 PM There are some bags and bunch paper towels that my…" at bounding box center [393, 120] width 355 height 175
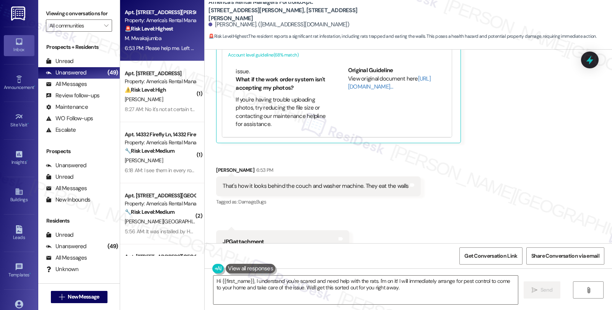
scroll to position [1085, 0]
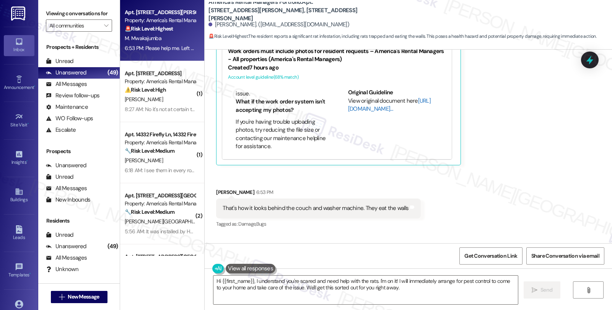
click at [358, 99] on link "[URL][DOMAIN_NAME]…" at bounding box center [389, 105] width 83 height 16
click at [490, 197] on div "Received via SMS Marcelina Mwakajumba 6:18 PM MP4 attachment Download Tags and …" at bounding box center [408, 53] width 407 height 902
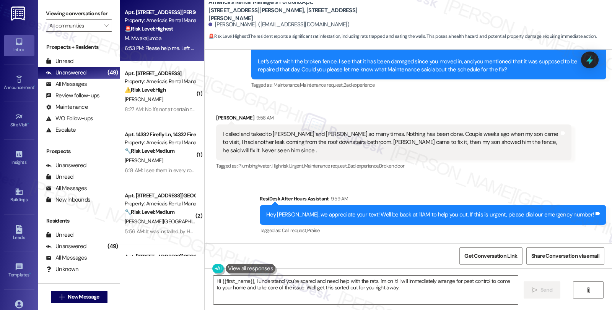
scroll to position [403, 0]
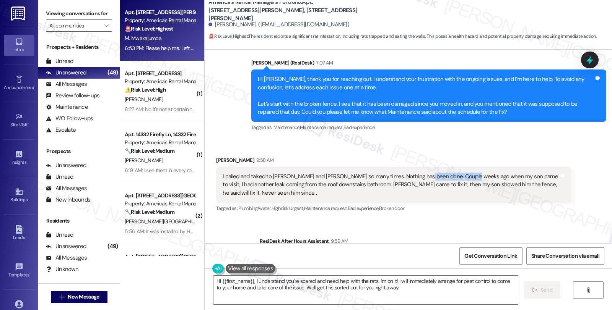
drag, startPoint x: 411, startPoint y: 176, endPoint x: 461, endPoint y: 179, distance: 49.4
click at [461, 179] on div "I called and talked to Ben and Mr. Merry so many times. Nothing has been done. …" at bounding box center [391, 185] width 336 height 24
drag, startPoint x: 247, startPoint y: 186, endPoint x: 338, endPoint y: 188, distance: 91.4
click at [338, 188] on div "I called and talked to Ben and Mr. Merry so many times. Nothing has been done. …" at bounding box center [391, 185] width 336 height 24
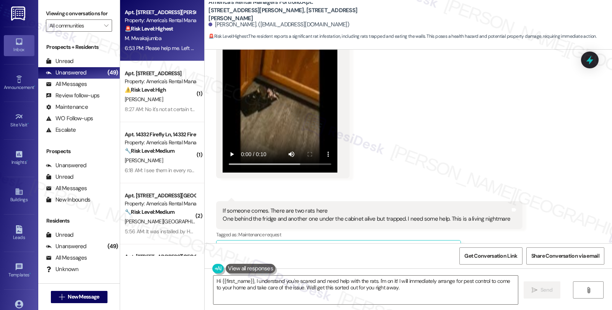
scroll to position [742, 0]
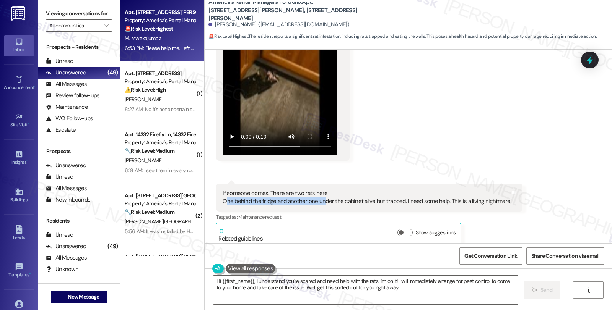
drag, startPoint x: 222, startPoint y: 194, endPoint x: 317, endPoint y: 194, distance: 95.2
click at [317, 194] on div "If someone comes. There are two rats here One behind the fridge and another one…" at bounding box center [367, 198] width 288 height 16
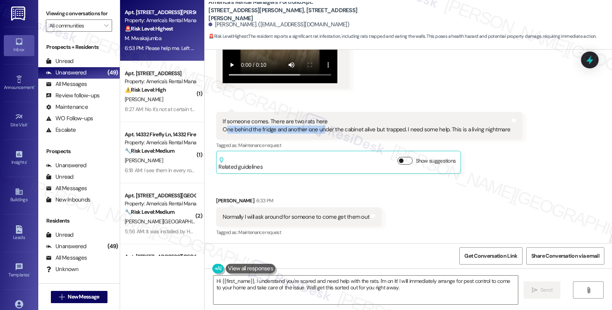
scroll to position [827, 0]
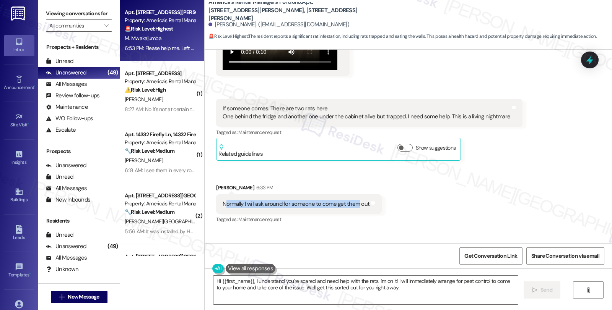
drag, startPoint x: 222, startPoint y: 195, endPoint x: 351, endPoint y: 196, distance: 129.2
click at [351, 200] on div "Normally I will ask around for someone to come get them out" at bounding box center [296, 204] width 147 height 8
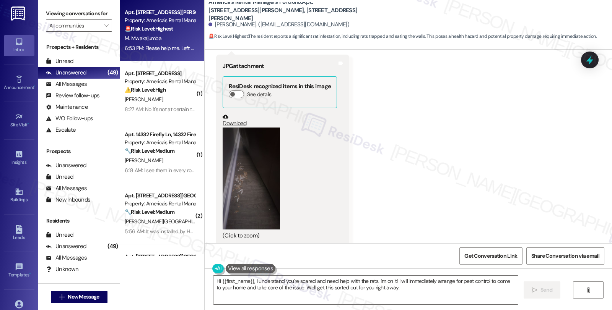
scroll to position [1337, 0]
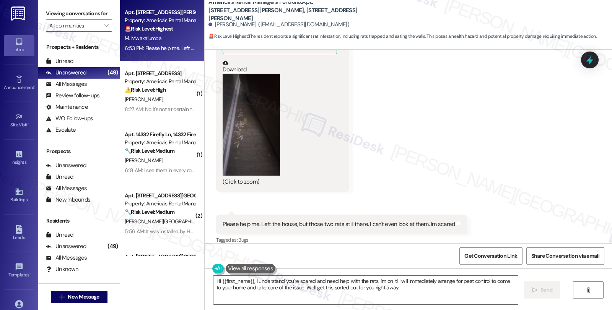
click at [232, 60] on link "Download" at bounding box center [280, 66] width 114 height 13
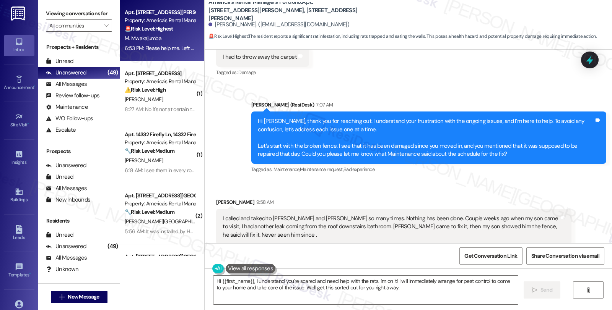
scroll to position [360, 0]
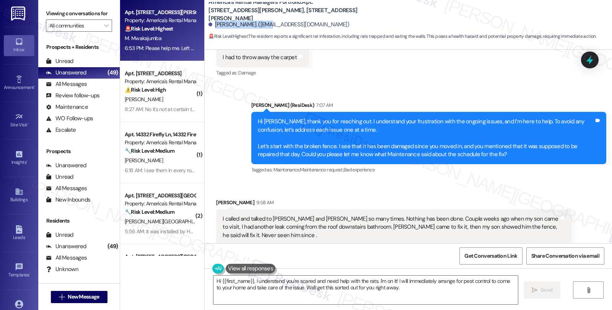
drag, startPoint x: 210, startPoint y: 24, endPoint x: 265, endPoint y: 24, distance: 55.1
click at [265, 24] on div "Marcelina Mwakajumba. (marcelinamwakaj@yahoo.com)" at bounding box center [278, 25] width 141 height 8
copy div "Marcelina Mwakajumba"
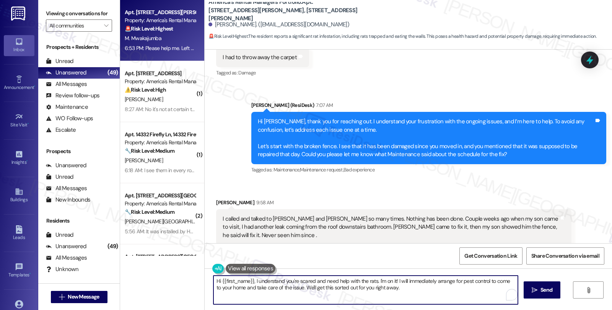
drag, startPoint x: 250, startPoint y: 281, endPoint x: 435, endPoint y: 286, distance: 184.7
click at [435, 286] on textarea "Hi {{first_name}}, I understand you're scared and need help with the rats. I'm …" at bounding box center [365, 290] width 304 height 29
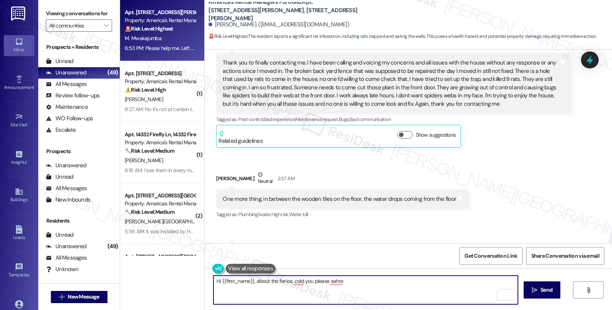
scroll to position [148, 0]
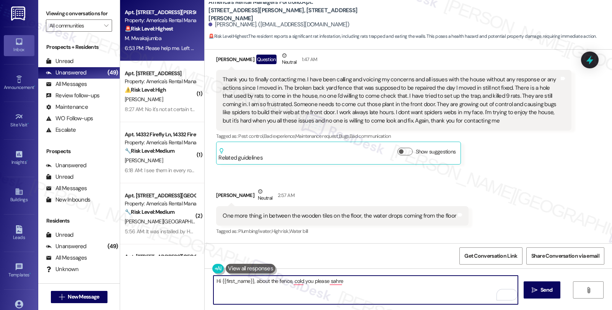
click at [274, 280] on textarea "Hi {{first_name}}, about the fence, cold you please sahre" at bounding box center [365, 290] width 304 height 29
paste textarea "I understand you're scared and need help with the rats. I'm on it! I will immed…"
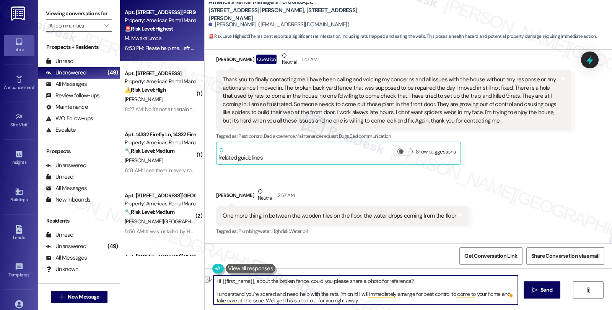
drag, startPoint x: 334, startPoint y: 294, endPoint x: 353, endPoint y: 294, distance: 19.1
click at [353, 294] on textarea "Hi {{first_name}}, about the broken fence, could you please share a photo for r…" at bounding box center [365, 290] width 304 height 29
click at [359, 302] on textarea "Hi {{first_name}}, about the broken fence, could you please share a photo for r…" at bounding box center [365, 290] width 304 height 29
click at [451, 296] on textarea "Hi {{first_name}}, about the broken fence, could you please share a photo for r…" at bounding box center [365, 290] width 304 height 29
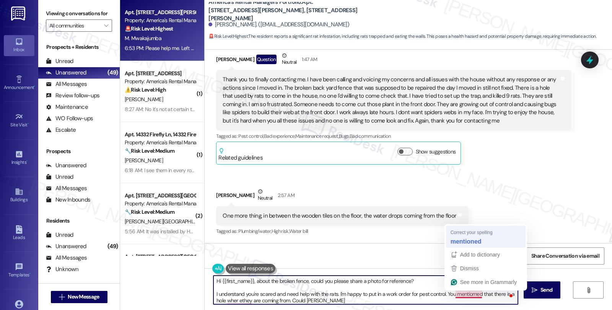
type textarea "Hi {{first_name}}, about the broken fence, could you please share a photo for r…"
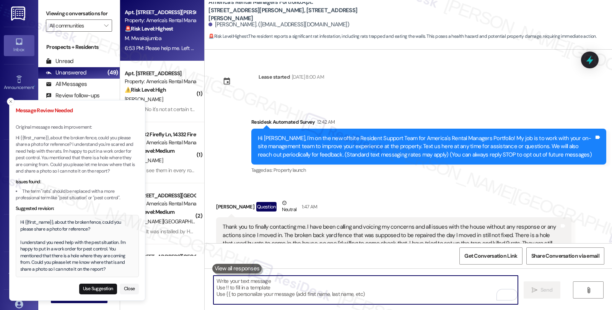
scroll to position [148, 0]
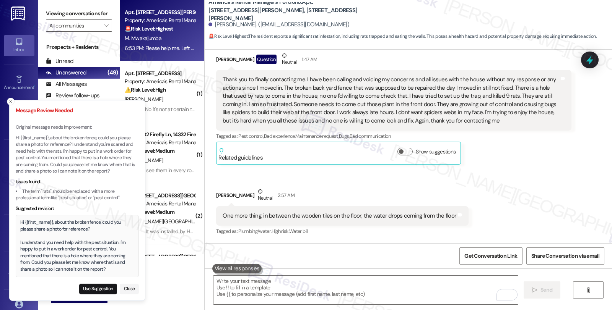
click at [20, 224] on div "Hi {{first_name}}, about the broken fence, could you please share a photo for r…" at bounding box center [77, 246] width 114 height 54
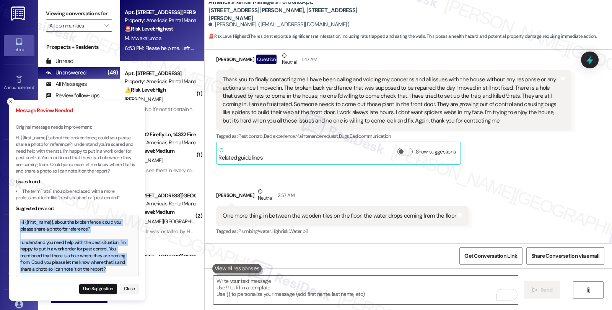
click at [109, 268] on div "Hi {{first_name}}, about the broken fence, could you please share a photo for r…" at bounding box center [77, 246] width 114 height 54
copy div "Hi {{first_name}}, about the broken fence, could you please share a photo for r…"
click at [104, 289] on button "Use Suggestion" at bounding box center [98, 289] width 38 height 11
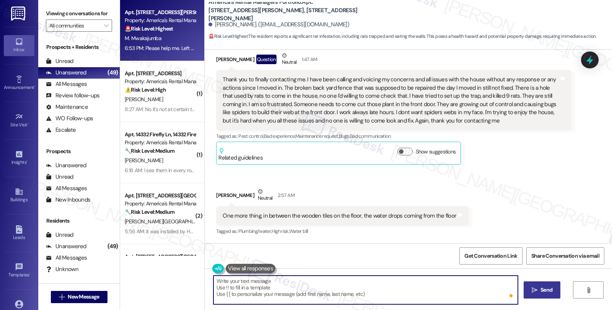
click at [547, 288] on span "Send" at bounding box center [546, 290] width 12 height 8
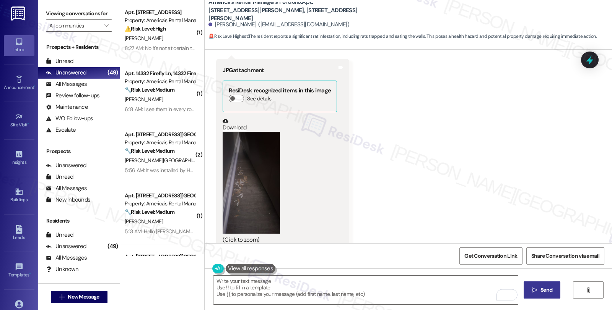
scroll to position [1415, 0]
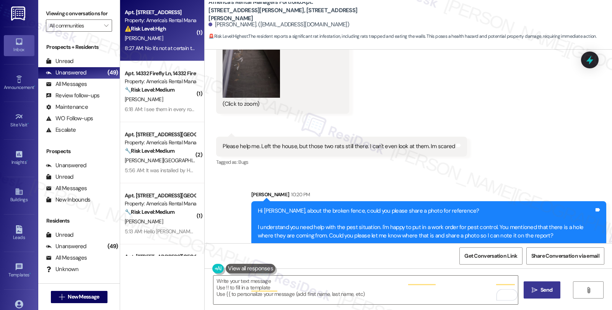
click at [181, 41] on div "[PERSON_NAME]" at bounding box center [160, 39] width 72 height 10
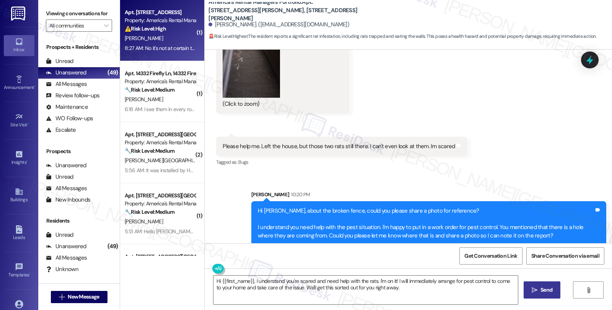
type textarea "Fetching suggested responses. Please feel free to read through the conversation…"
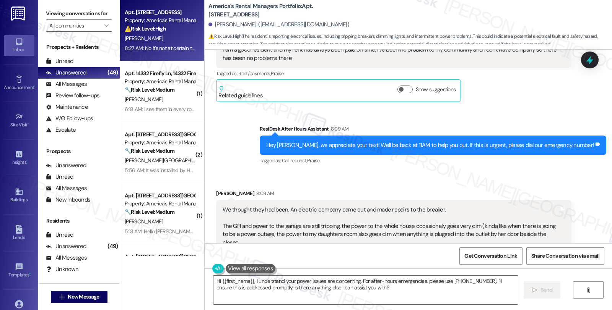
scroll to position [1373, 0]
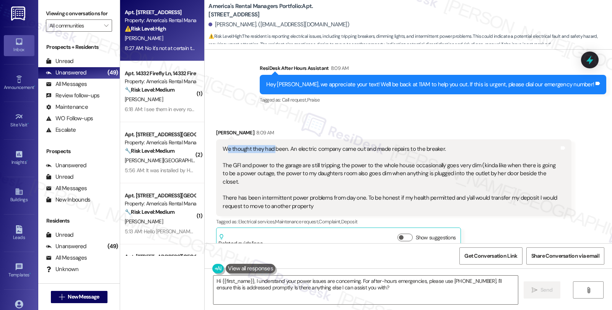
drag, startPoint x: 220, startPoint y: 142, endPoint x: 268, endPoint y: 142, distance: 48.6
click at [268, 145] on div "We thought they had been. An electric company came out and made repairs to the …" at bounding box center [391, 177] width 336 height 65
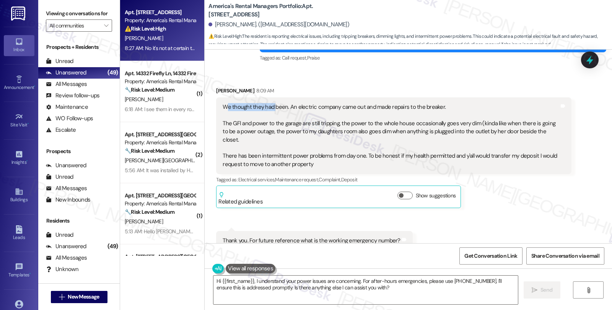
scroll to position [1415, 0]
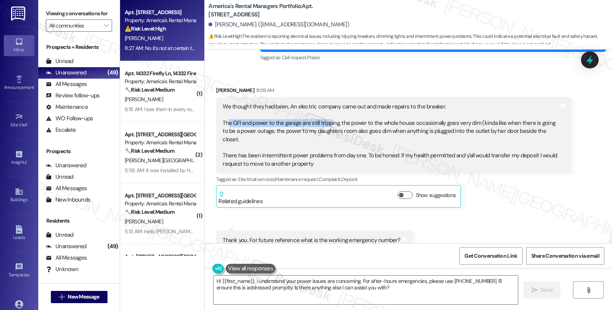
drag, startPoint x: 222, startPoint y: 115, endPoint x: 324, endPoint y: 118, distance: 102.1
click at [324, 118] on div "We thought they had been. An electric company came out and made repairs to the …" at bounding box center [391, 135] width 336 height 65
click at [336, 114] on div "We thought they had been. An electric company came out and made repairs to the …" at bounding box center [391, 135] width 336 height 65
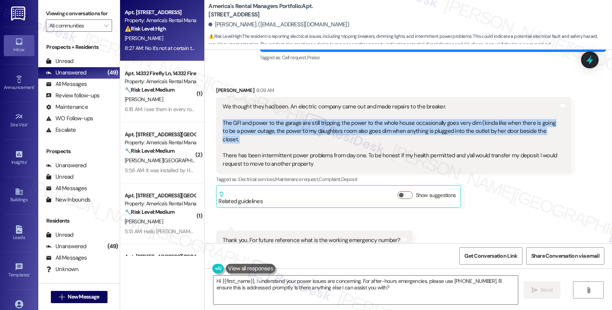
click at [336, 114] on div "We thought they had been. An electric company came out and made repairs to the …" at bounding box center [391, 135] width 336 height 65
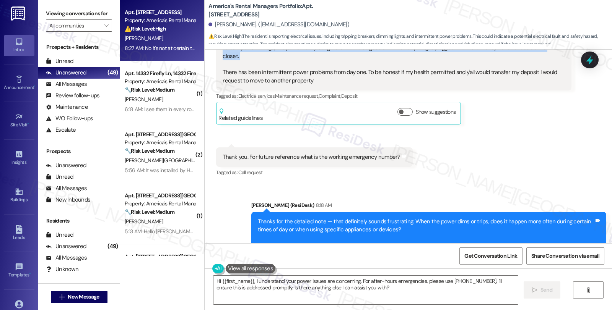
scroll to position [1500, 0]
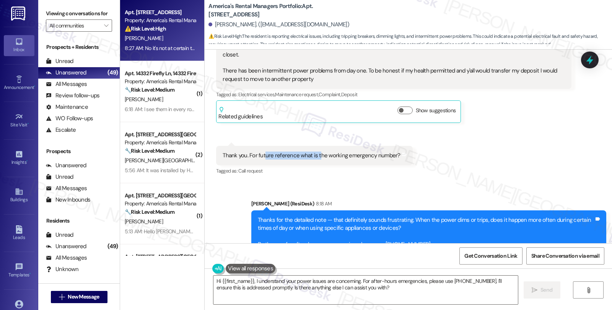
drag, startPoint x: 258, startPoint y: 137, endPoint x: 312, endPoint y: 139, distance: 53.2
click at [312, 152] on div "Thank you. For future reference what is the working emergency number?" at bounding box center [311, 156] width 177 height 8
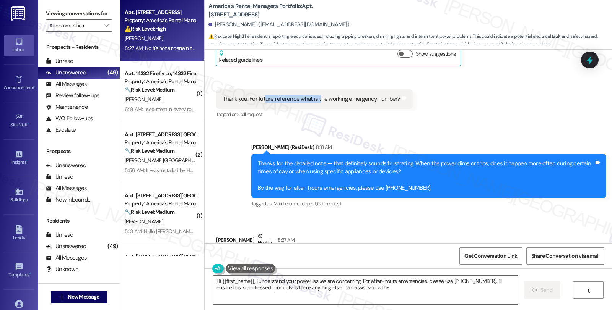
scroll to position [1585, 0]
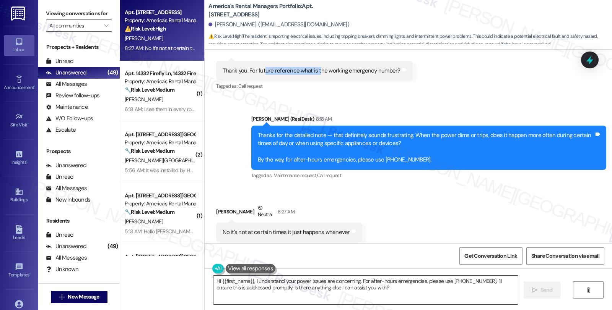
click at [297, 291] on textarea "Hi {{first_name}}, I understand your power issues are concerning. For after-hou…" at bounding box center [365, 290] width 304 height 29
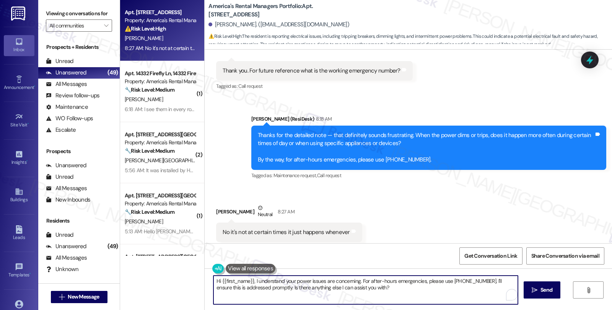
paste textarea "ave you noticed whether the GFI in the garage trips when nothing is plugged in,…"
type textarea "Have you noticed whether the GFI in the garage trips when nothing is plugged in…"
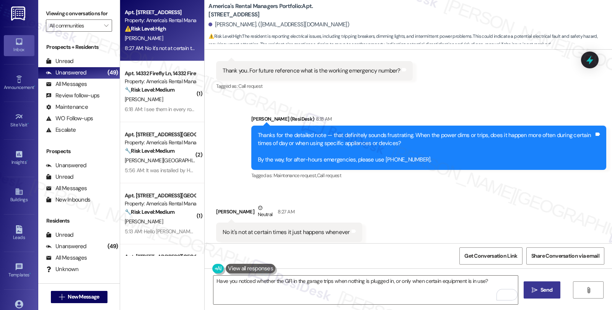
click at [549, 291] on span "Send" at bounding box center [546, 290] width 12 height 8
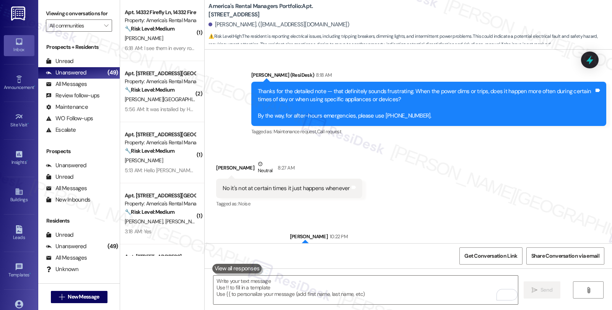
scroll to position [1638, 0]
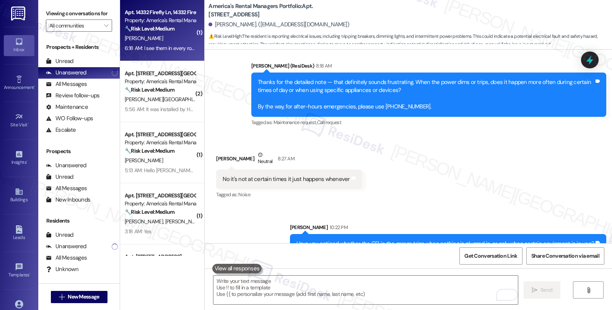
click at [178, 32] on div "🔧 Risk Level: Medium The resident is reporting a pest issue (spiders) throughou…" at bounding box center [160, 29] width 71 height 8
type textarea "Fetching suggested responses. Please feel free to read through the conversation…"
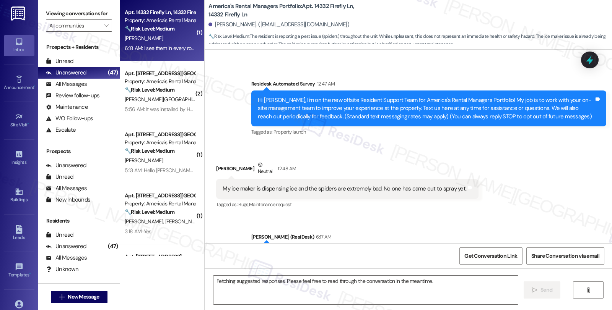
scroll to position [148, 0]
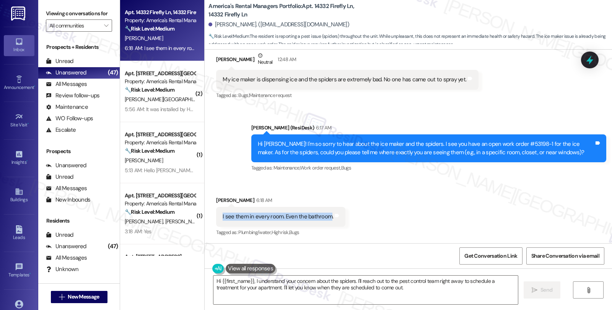
drag, startPoint x: 214, startPoint y: 218, endPoint x: 323, endPoint y: 221, distance: 109.0
click at [323, 221] on div "I see them in every room. Even the bathroom. Tags and notes" at bounding box center [280, 216] width 129 height 19
copy div "I see them in every room. Even the bathroom"
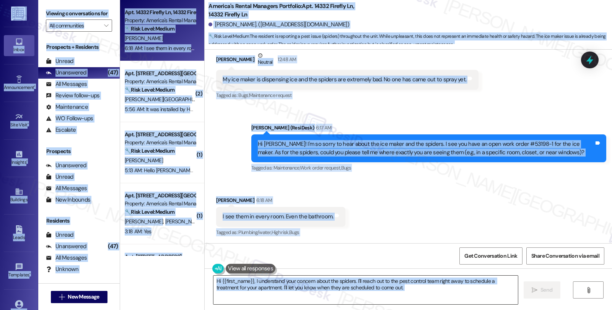
click at [327, 289] on textarea "Hi {{first_name}}, I understand your concern about the spiders. I'll reach out …" at bounding box center [365, 290] width 304 height 29
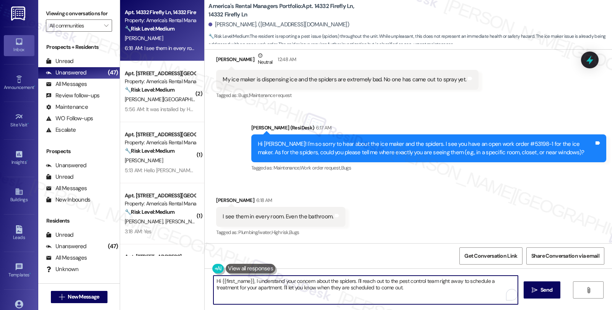
paste textarea "Are the spiders mostly small or large, and do they appear to be the same type?"
type textarea "Are the spiders mostly small or large, and do they appear to be the same type? …"
click at [540, 288] on span "Send" at bounding box center [546, 290] width 12 height 8
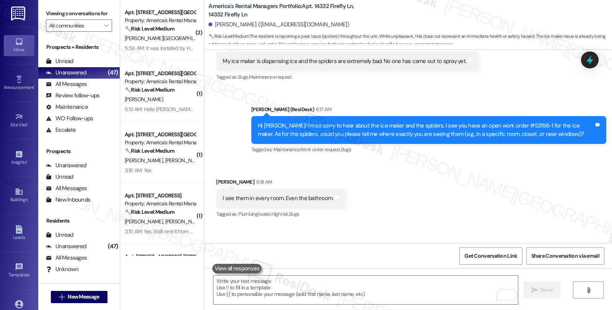
scroll to position [201, 0]
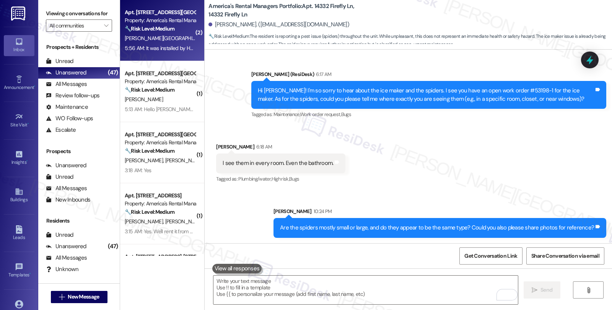
click at [165, 50] on div "5:56 AM: It was installed by Home Depot. They were supposed to come back and pi…" at bounding box center [244, 48] width 239 height 7
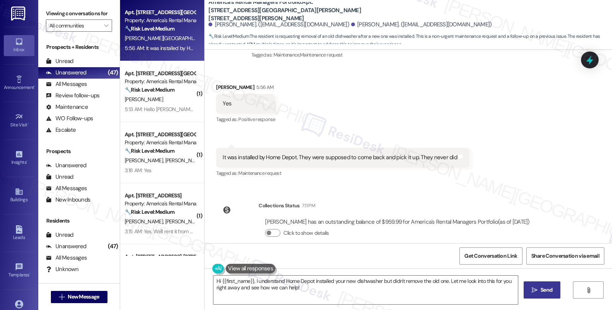
scroll to position [287, 0]
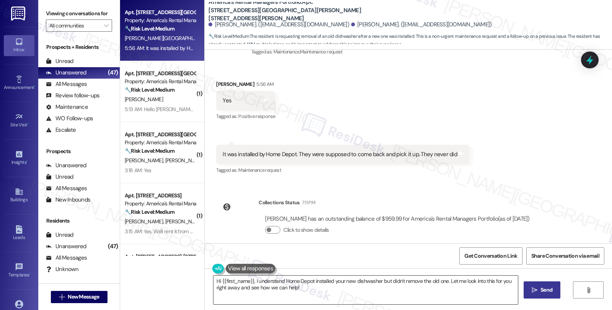
click at [213, 282] on textarea "Hi {{first_name}}, I understand Home Depot installed your new dishwasher but di…" at bounding box center [365, 290] width 304 height 29
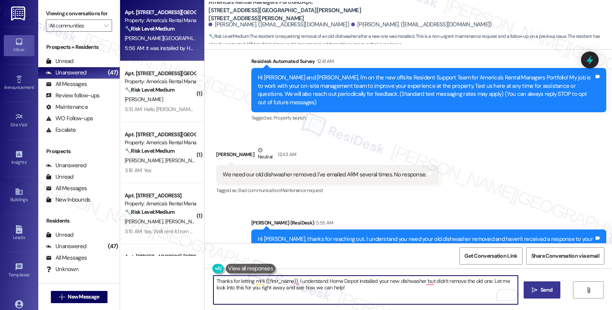
scroll to position [75, 0]
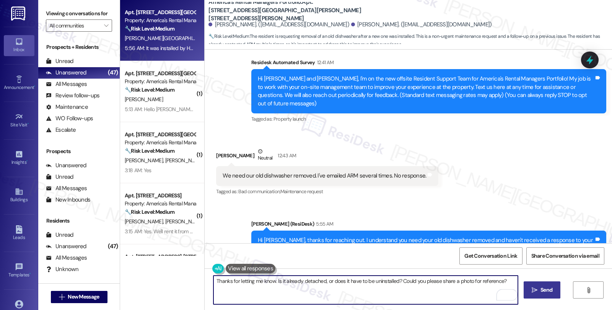
type textarea "Thanks for letting me know. Is it already detached, or does it have to be unins…"
click at [549, 293] on span "Send" at bounding box center [546, 290] width 12 height 8
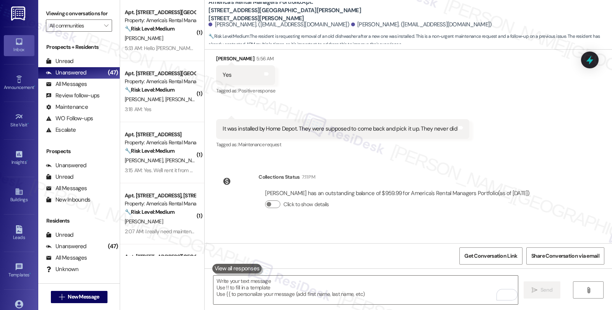
scroll to position [341, 0]
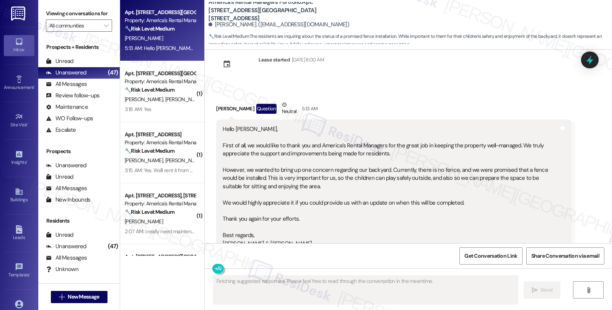
scroll to position [0, 0]
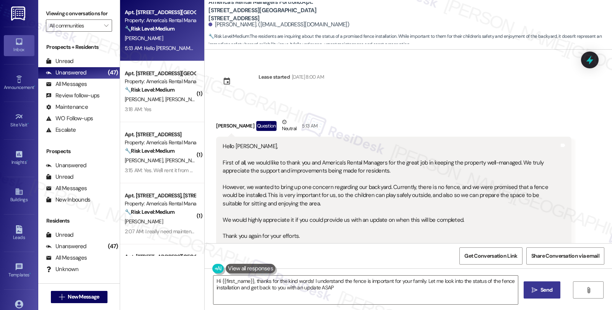
type textarea "Hi {{first_name}}, thanks for the kind words! I understand the fence is importa…"
drag, startPoint x: 242, startPoint y: 188, endPoint x: 273, endPoint y: 189, distance: 31.4
click at [273, 189] on div "Hello Homer, First of all, we would like to thank you and America’s Rental Mana…" at bounding box center [391, 212] width 336 height 139
drag, startPoint x: 258, startPoint y: 125, endPoint x: 208, endPoint y: 126, distance: 49.7
click at [210, 126] on div "Received via SMS Mohammed Muthana Question Neutral 5:13 AM Hello Homer, First o…" at bounding box center [393, 281] width 366 height 339
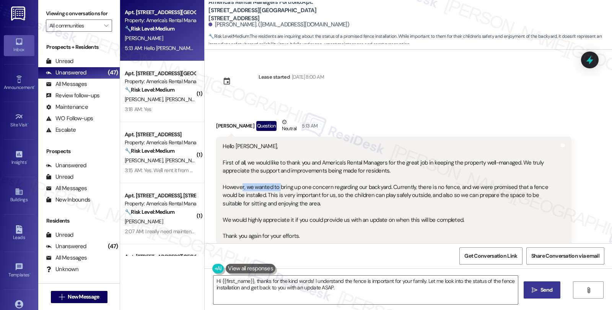
copy div "[PERSON_NAME]"
click at [84, 88] on div "All Messages" at bounding box center [66, 84] width 41 height 8
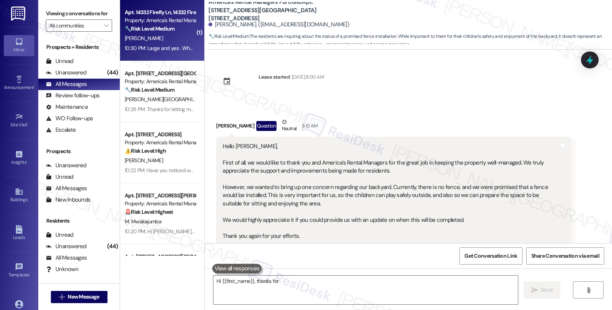
type textarea "Hi {{first_name}}, thanks for the"
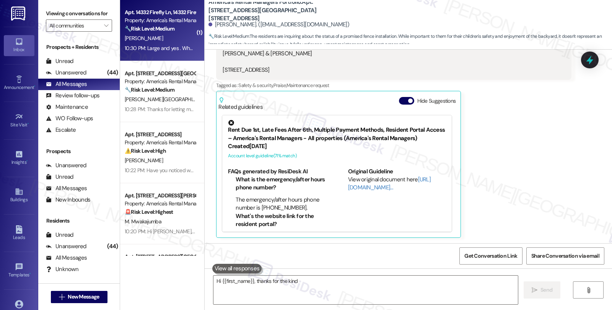
click at [169, 50] on div "10:30 PM: Large and yes . Who takes pictures of spiders??? 10:30 PM: Large and …" at bounding box center [190, 48] width 131 height 7
type textarea "Hi {{first_name}}, thanks for the kind words! I understand"
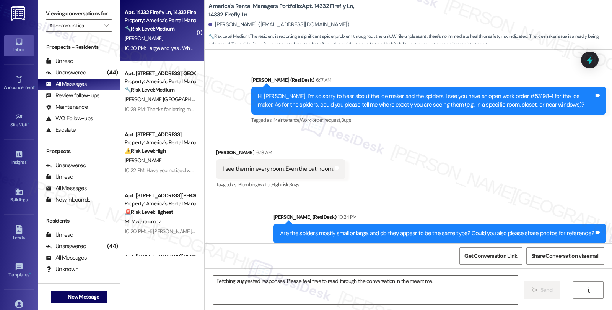
scroll to position [277, 0]
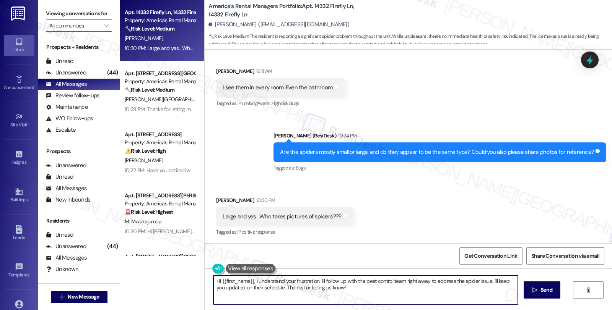
drag, startPoint x: 342, startPoint y: 289, endPoint x: 195, endPoint y: 279, distance: 147.6
click at [195, 279] on div "Apt. 14332 Firefly Ln, 14332 Firefly Ln Property: America's Rental Managers Por…" at bounding box center [366, 155] width 492 height 310
paste textarea "ave you noticed any particular entry points where they might be coming in (e.g.…"
type textarea "Have you noticed any particular entry points where they might be coming in (e.g…"
click at [427, 288] on textarea "Have you noticed any particular entry points where they might be coming in (e.g…" at bounding box center [365, 290] width 304 height 29
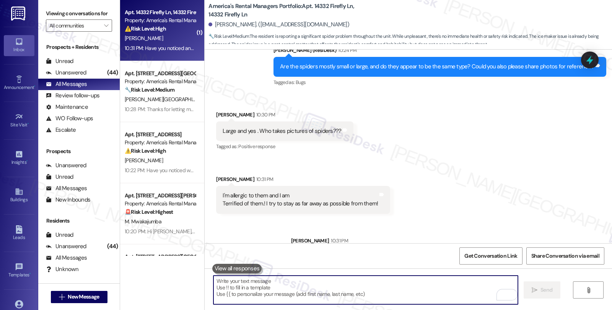
scroll to position [392, 0]
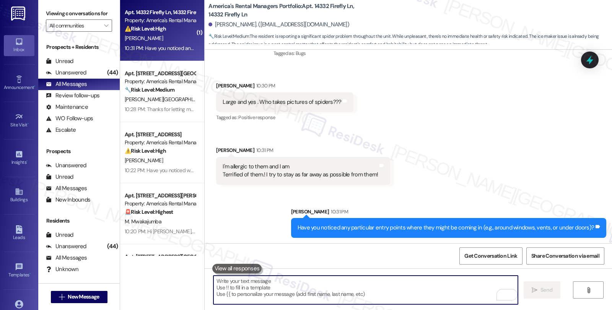
click at [288, 284] on textarea "To enrich screen reader interactions, please activate Accessibility in Grammarl…" at bounding box center [365, 290] width 304 height 29
type textarea "I"
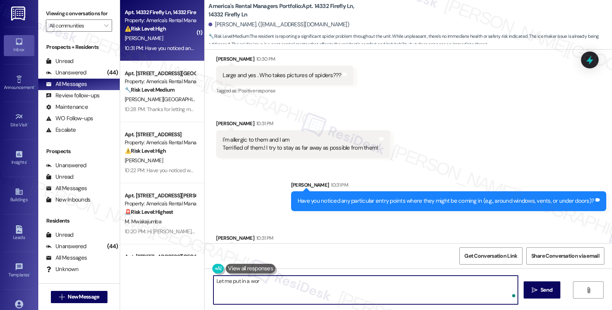
scroll to position [445, 0]
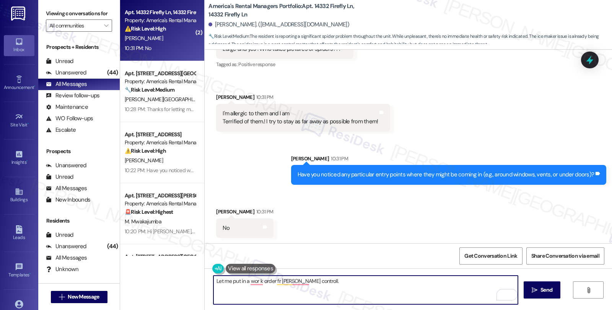
paste textarea "Do we have your permission to enter during your absence? Also, do you have pets…"
click at [272, 281] on textarea "Let me put in a work order fr oest control. Do we have your permission to enter…" at bounding box center [365, 290] width 304 height 29
click at [278, 283] on textarea "Let me put in a work order for oest control. Do we have your permission to ente…" at bounding box center [365, 290] width 304 height 29
type textarea "Let me put in a work order for pest control. Do we have your permission to ente…"
click at [305, 294] on textarea "Let me put in a work order for pest control. Do we have your permission to ente…" at bounding box center [365, 290] width 304 height 29
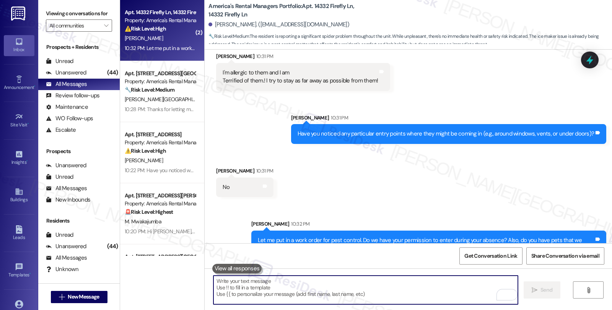
scroll to position [507, 0]
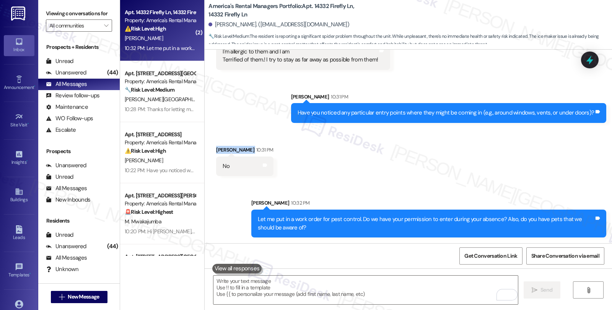
drag, startPoint x: 211, startPoint y: 150, endPoint x: 246, endPoint y: 153, distance: 34.6
click at [246, 153] on div "Kiara Robertson 10:31 PM" at bounding box center [244, 151] width 57 height 11
copy div "[PERSON_NAME]"
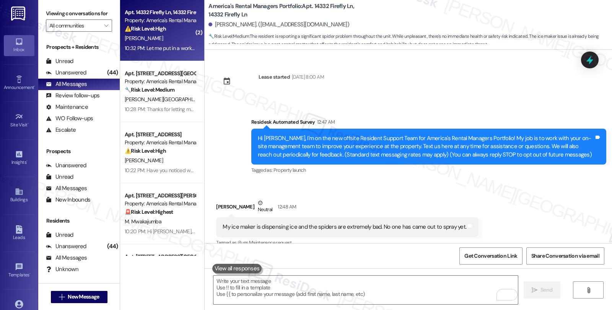
scroll to position [507, 0]
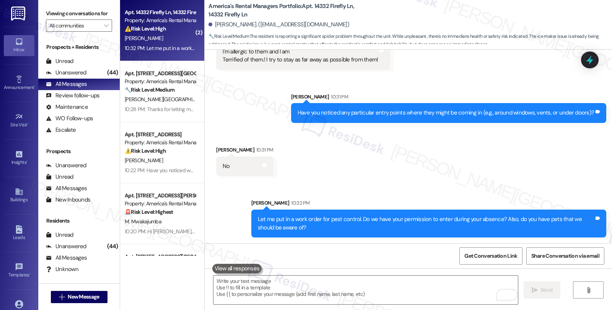
click at [312, 6] on b "America's Rental Managers Portfolio: Apt. 14332 Firefly Ln, 14332 Firefly Ln" at bounding box center [284, 10] width 153 height 16
copy b "14332"
click at [316, 7] on b "America's Rental Managers Portfolio: Apt. 14332 Firefly Ln, 14332 Firefly Ln" at bounding box center [284, 10] width 153 height 16
drag, startPoint x: 308, startPoint y: 6, endPoint x: 346, endPoint y: 7, distance: 38.6
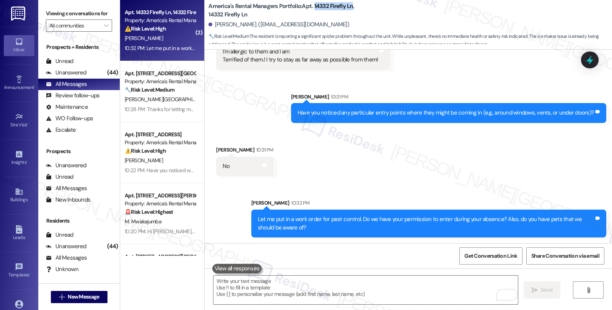
click at [346, 7] on b "America's Rental Managers Portfolio: Apt. 14332 Firefly Ln, 14332 Firefly Ln" at bounding box center [284, 10] width 153 height 16
copy b "14332 Firefly Ln"
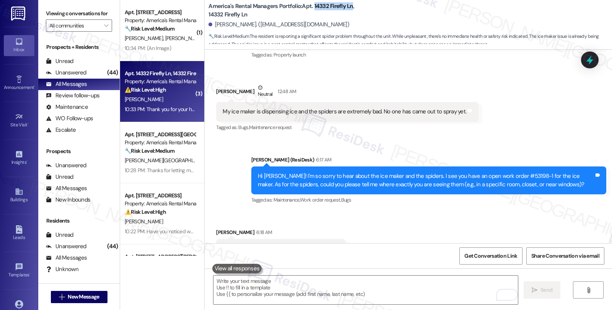
scroll to position [50, 0]
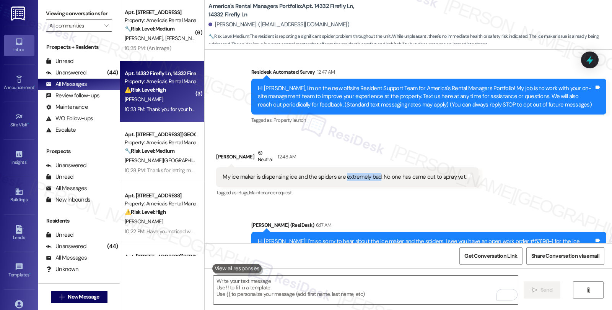
drag, startPoint x: 338, startPoint y: 177, endPoint x: 372, endPoint y: 178, distance: 34.0
click at [372, 178] on div "My ice maker is dispensing ice and the spiders are extremely bad. No one has ca…" at bounding box center [345, 177] width 244 height 8
copy div "extremely bad"
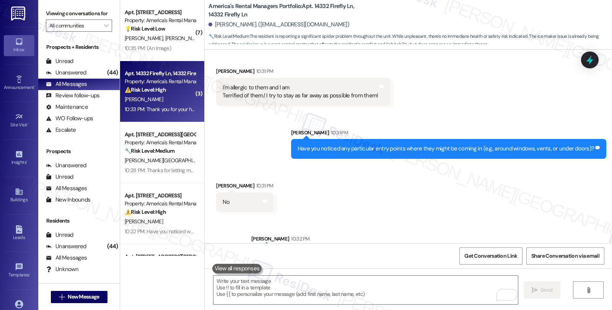
scroll to position [560, 0]
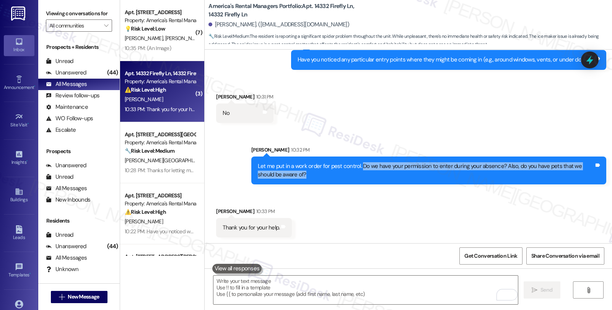
drag, startPoint x: 355, startPoint y: 167, endPoint x: 365, endPoint y: 179, distance: 15.8
click at [365, 179] on div "Let me put in a work order for pest control. Do we have your permission to ente…" at bounding box center [428, 171] width 355 height 28
copy div "Do we have your permission to enter during your absence? Also, do you have pets…"
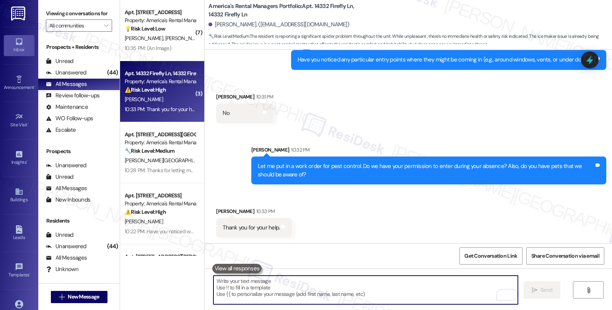
click at [312, 281] on textarea "To enrich screen reader interactions, please activate Accessibility in Grammarl…" at bounding box center [365, 290] width 304 height 29
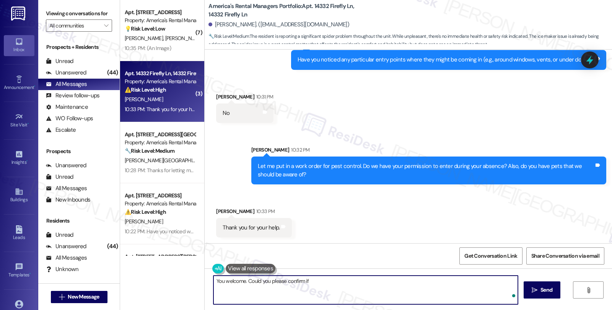
paste textarea "Do we have your permission to enter during your absence? Also, do you have pets…"
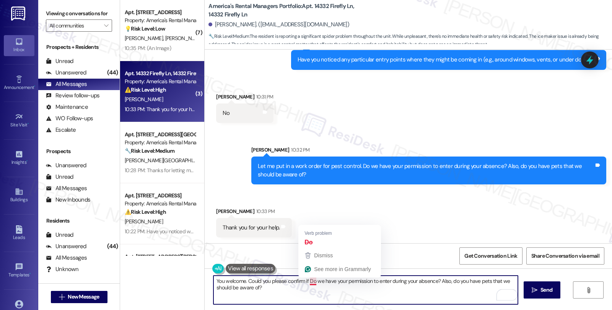
click at [305, 280] on textarea "You welcome. Could you please confirm if Do we have your permission to enter du…" at bounding box center [365, 290] width 304 height 29
click at [430, 281] on textarea "You welcome. Could you please confirm if we have your permission to enter durin…" at bounding box center [365, 290] width 304 height 29
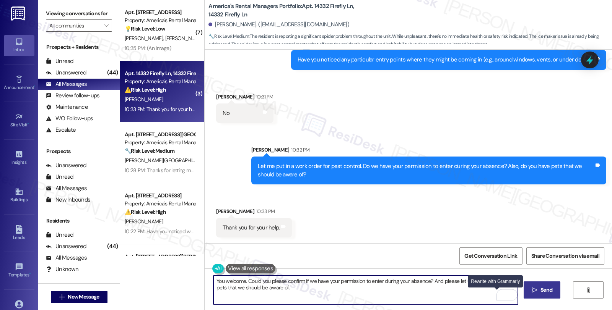
type textarea "You welcome. Could you please confirm if we have your permission to enter durin…"
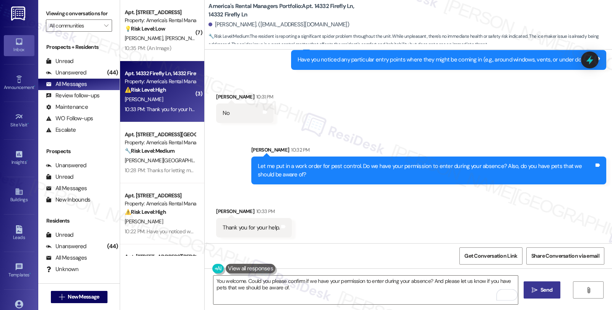
click at [537, 292] on span " Send" at bounding box center [542, 290] width 24 height 8
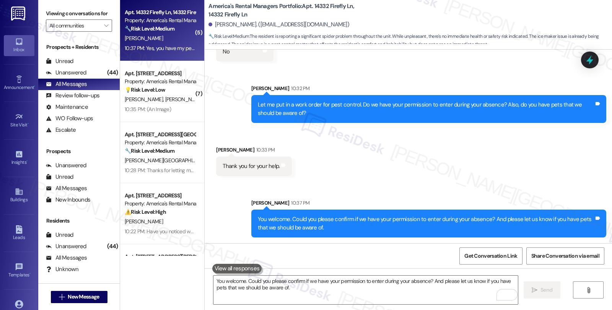
scroll to position [674, 0]
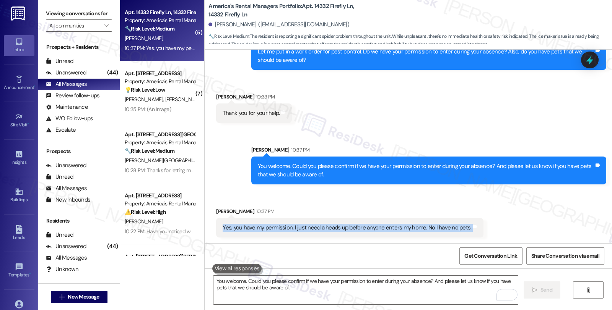
drag, startPoint x: 218, startPoint y: 227, endPoint x: 485, endPoint y: 227, distance: 266.9
click at [485, 227] on div "Received via SMS [PERSON_NAME] 10:37 PM Yes, you have my permission. I just nee…" at bounding box center [408, 243] width 407 height 107
copy div "Yes, you have my permission. I just need a heads up before anyone enters my hom…"
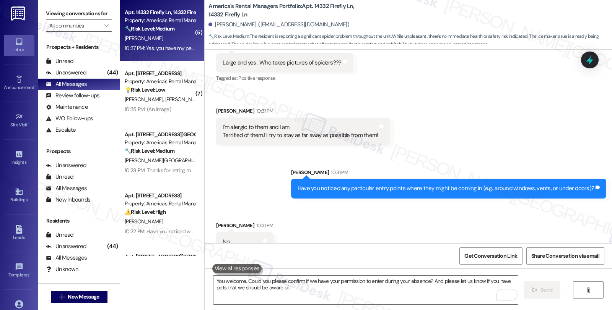
scroll to position [419, 0]
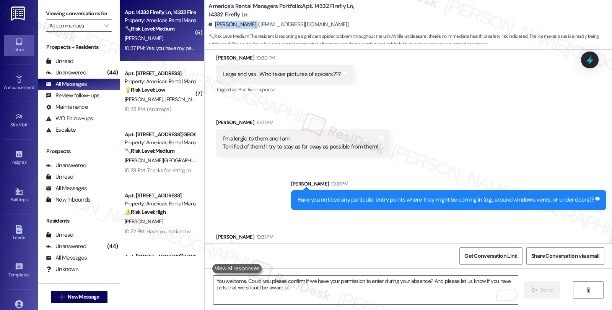
drag, startPoint x: 209, startPoint y: 24, endPoint x: 247, endPoint y: 28, distance: 38.4
click at [247, 28] on div "[PERSON_NAME]. ([EMAIL_ADDRESS][DOMAIN_NAME])" at bounding box center [278, 25] width 141 height 8
copy div "[PERSON_NAME]"
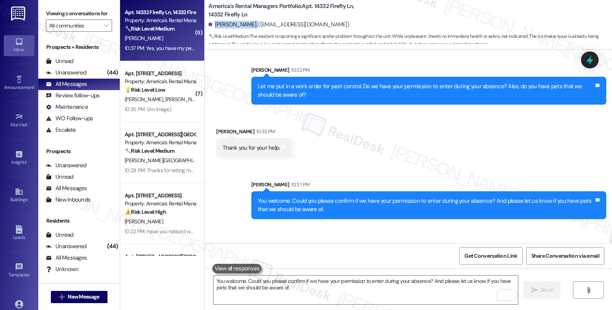
scroll to position [717, 0]
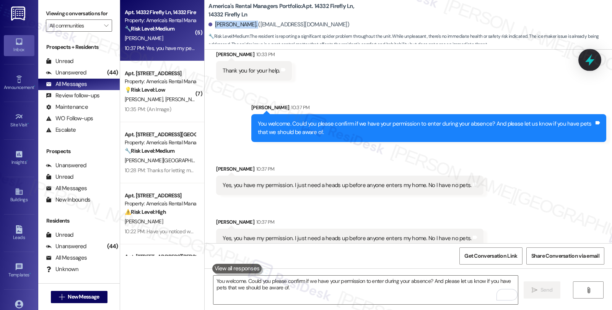
click at [586, 64] on icon at bounding box center [589, 60] width 13 height 13
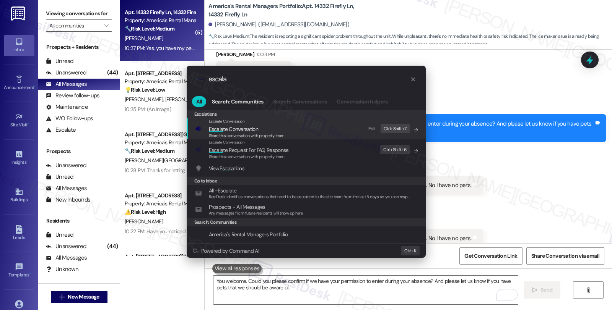
type input "escala"
click at [241, 132] on span "Escala te Conversation" at bounding box center [233, 129] width 49 height 7
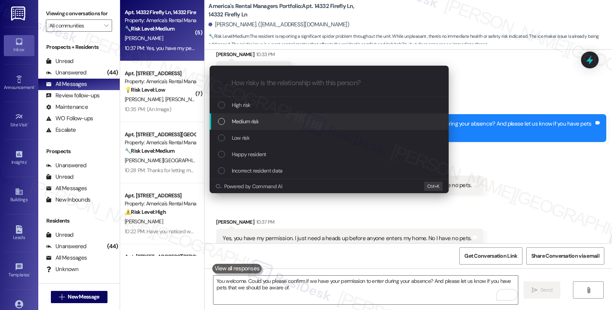
click at [244, 121] on span "Medium risk" at bounding box center [245, 121] width 27 height 8
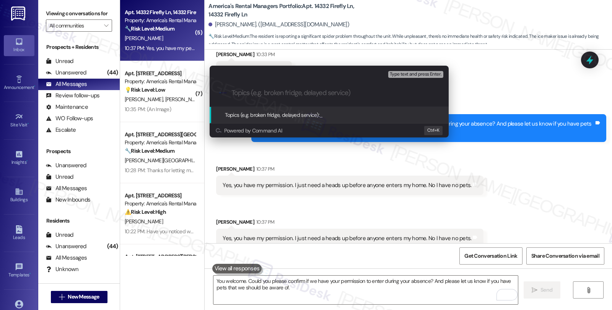
paste input "#53231-1"
click at [353, 93] on input "#53231-1 (Pest control)" at bounding box center [331, 93] width 201 height 8
click at [232, 91] on input "#53231-1 (Pest control)" at bounding box center [331, 93] width 201 height 8
paste input "Work Order Filed by ResiDesk - WO #"
type input "Work Order Filed by ResiDesk - WO #53231-1 (Pest control)"
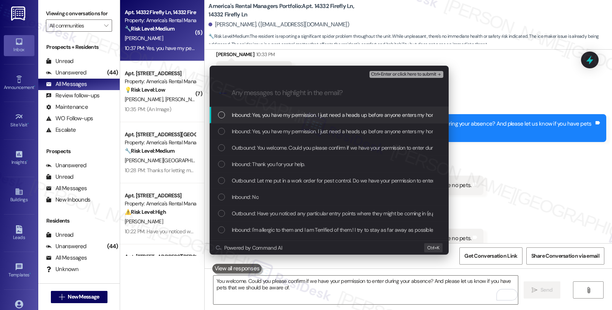
click at [295, 116] on span "Inbound: Yes, you have my permission. I just need a heads up before anyone ente…" at bounding box center [356, 115] width 249 height 8
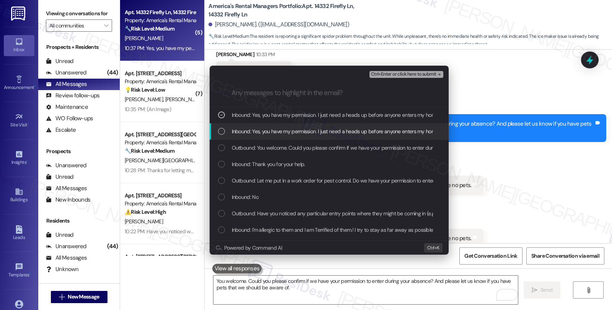
click at [292, 133] on span "Inbound: Yes, you have my permission. I just need a heads up before anyone ente…" at bounding box center [356, 131] width 249 height 8
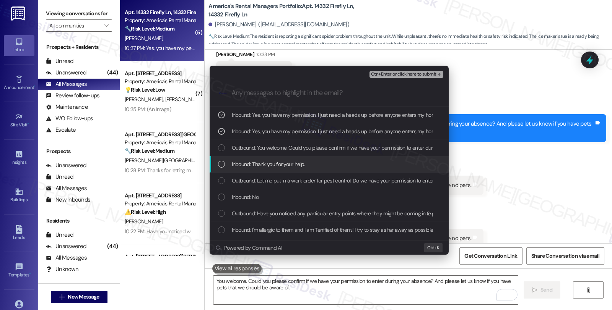
click at [289, 164] on span "Inbound: Thank you for your help." at bounding box center [268, 164] width 73 height 8
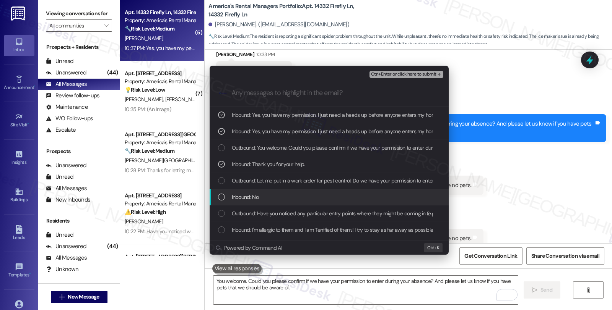
click at [279, 200] on div "Inbound: No" at bounding box center [330, 197] width 224 height 8
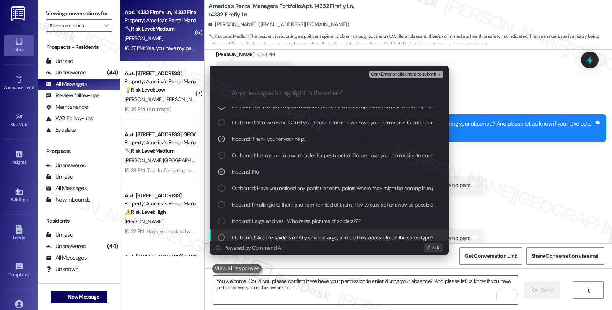
scroll to position [42, 0]
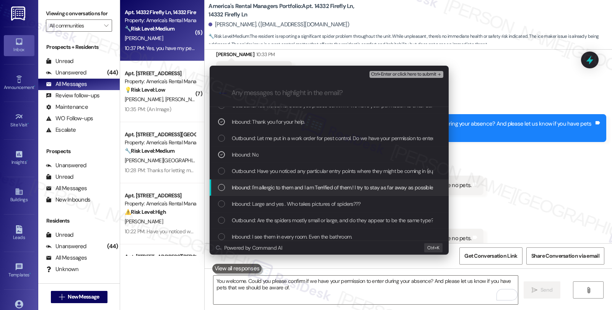
click at [285, 186] on span "Inbound: I'm allergic to them and I am Terrified of them.! I try to stay as far…" at bounding box center [345, 188] width 227 height 8
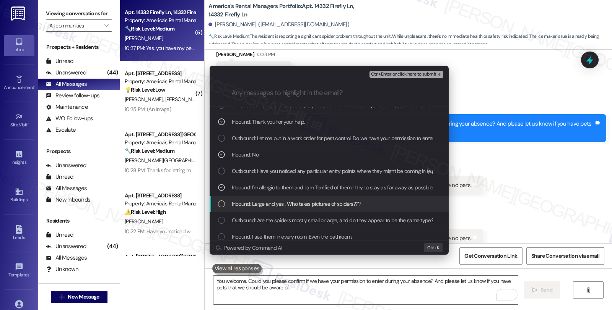
click at [285, 200] on span "Inbound: Large and yes . Who takes pictures of spiders???" at bounding box center [296, 204] width 129 height 8
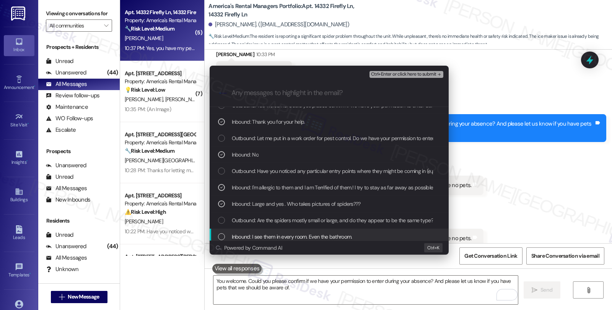
click at [292, 233] on span "Inbound: I see them in every room. Even the bathroom." at bounding box center [292, 237] width 120 height 8
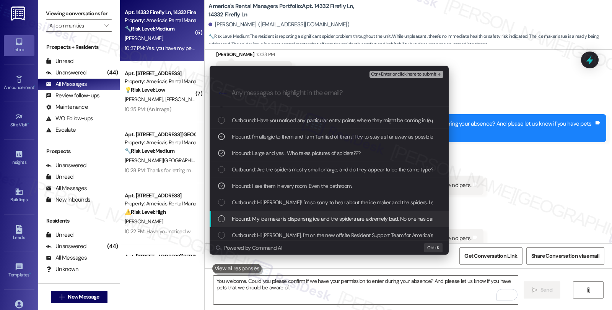
scroll to position [96, 0]
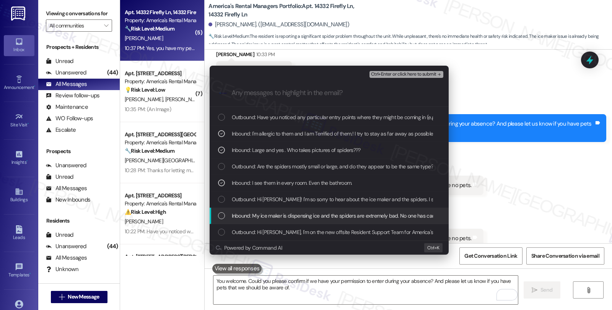
click at [324, 216] on span "Inbound: My ice maker is dispensing ice and the spiders are extremely bad. No o…" at bounding box center [354, 216] width 245 height 8
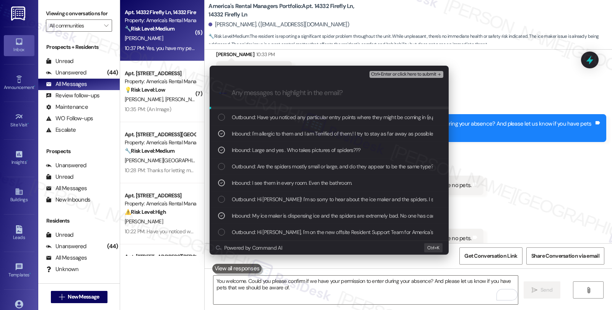
click at [394, 74] on span "Ctrl+Enter or click here to submit" at bounding box center [403, 74] width 65 height 5
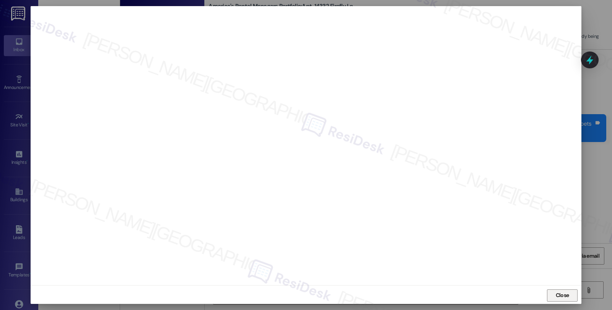
click at [566, 295] on span "Close" at bounding box center [562, 296] width 13 height 8
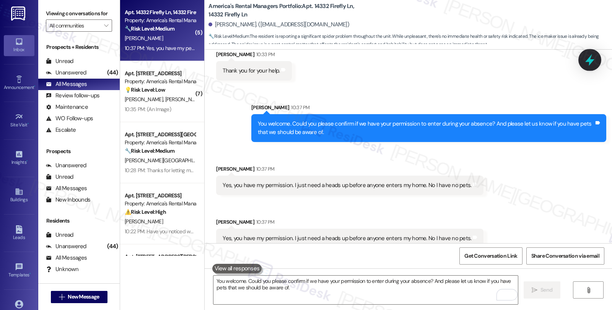
click at [591, 50] on div at bounding box center [589, 60] width 23 height 22
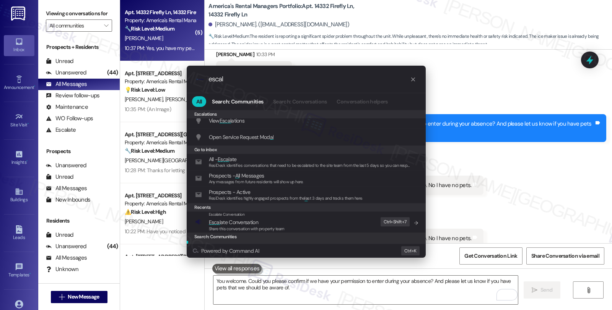
scroll to position [0, 0]
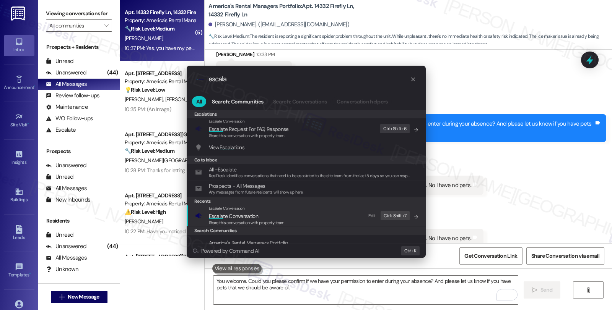
type input "escala"
click at [261, 216] on span "Escala te Conversation" at bounding box center [247, 216] width 76 height 8
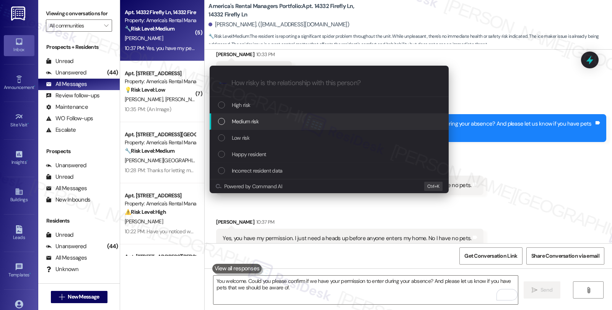
click at [249, 121] on span "Medium risk" at bounding box center [245, 121] width 27 height 8
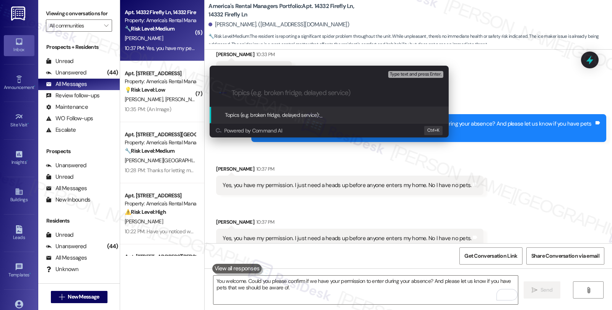
paste input "Work Order Filed by ResiDesk - WO #53231-1 (Pest control)"
type input "Work Order Filed by ResiDesk - WO #53231-1 (Pest control)"
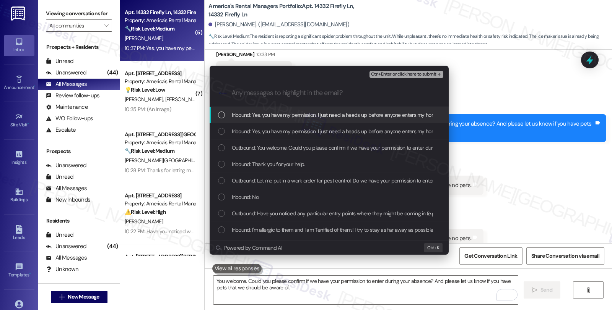
click at [267, 112] on span "Inbound: Yes, you have my permission. I just need a heads up before anyone ente…" at bounding box center [356, 115] width 249 height 8
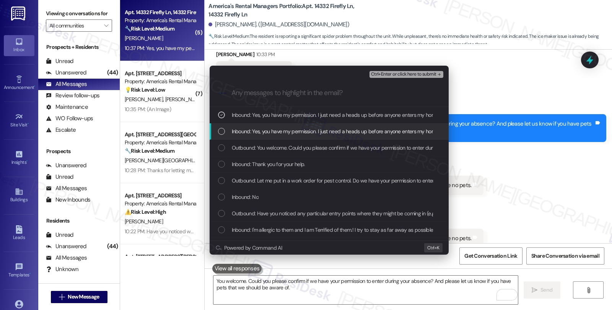
click at [266, 128] on span "Inbound: Yes, you have my permission. I just need a heads up before anyone ente…" at bounding box center [356, 131] width 249 height 8
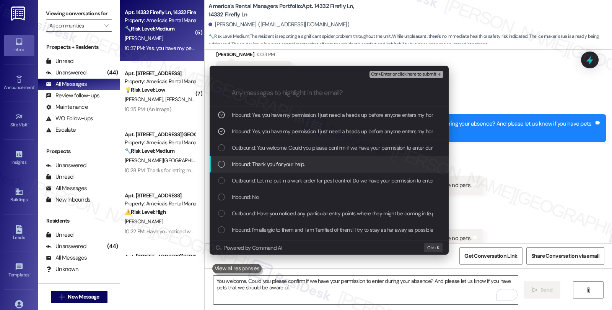
click at [264, 162] on span "Inbound: Thank you for your help." at bounding box center [268, 164] width 73 height 8
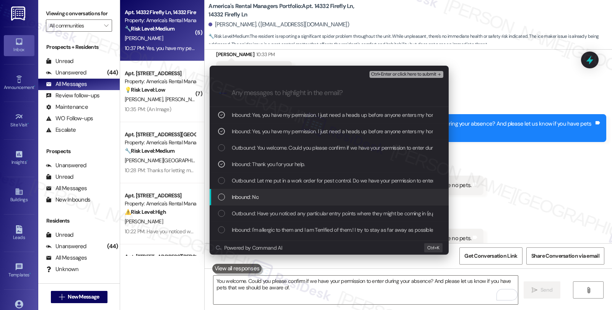
click at [265, 197] on div "Inbound: No" at bounding box center [330, 197] width 224 height 8
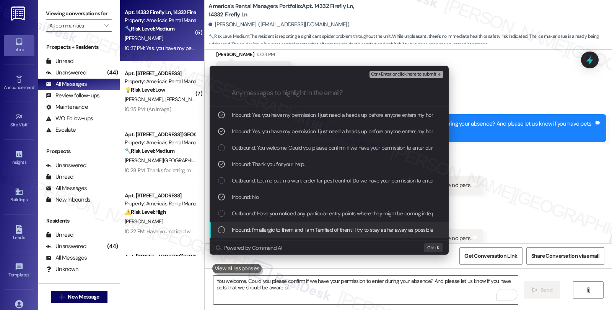
click at [262, 224] on div "Inbound: I'm allergic to them and I am Terrified of them.! I try to stay as far…" at bounding box center [329, 230] width 239 height 16
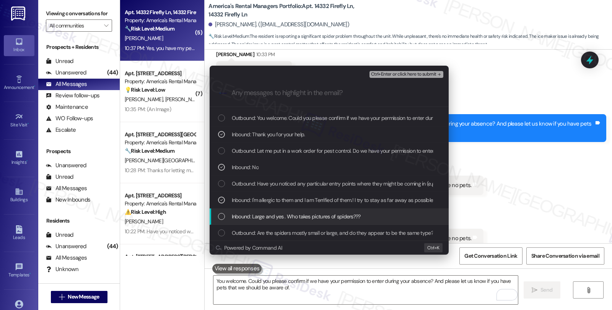
scroll to position [42, 0]
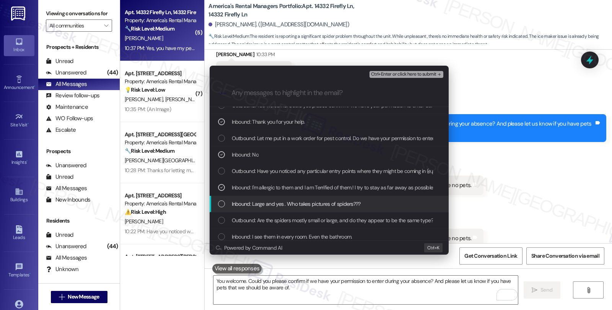
click at [268, 205] on span "Inbound: Large and yes . Who takes pictures of spiders???" at bounding box center [296, 204] width 129 height 8
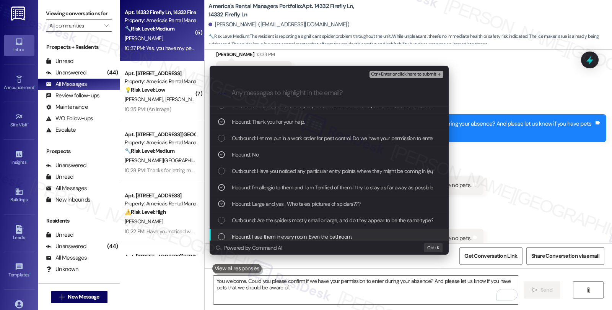
scroll to position [85, 0]
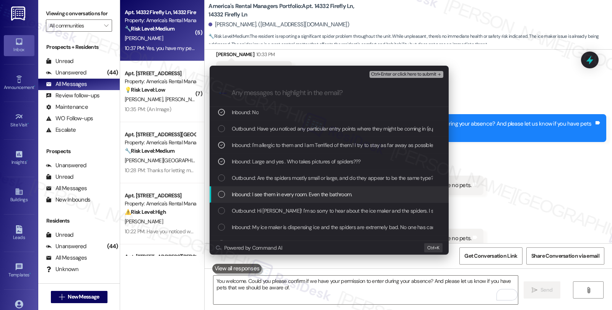
click at [326, 196] on span "Inbound: I see them in every room. Even the bathroom." at bounding box center [292, 194] width 120 height 8
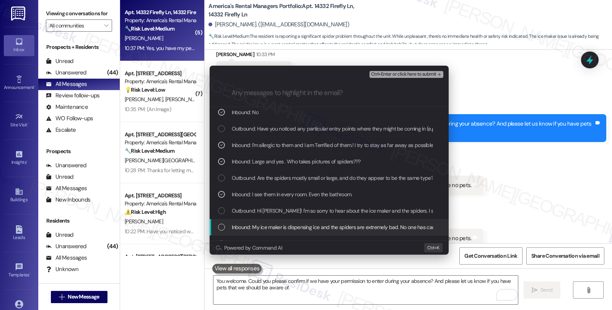
click at [304, 231] on span "Inbound: My ice maker is dispensing ice and the spiders are extremely bad. No o…" at bounding box center [354, 227] width 245 height 8
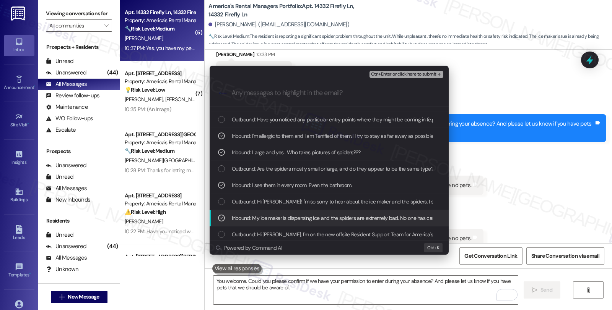
scroll to position [96, 0]
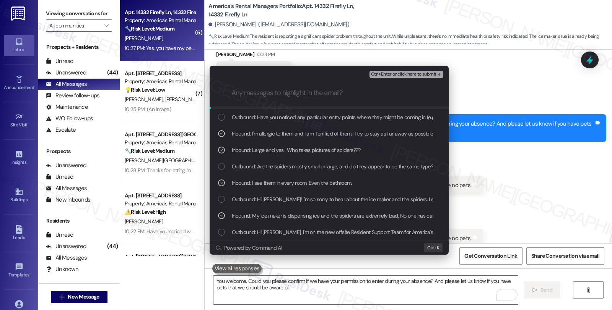
click at [400, 78] on div "Ctrl+Enter or click here to submit" at bounding box center [406, 75] width 75 height 10
click at [400, 76] on span "Ctrl+Enter or click here to submit" at bounding box center [403, 74] width 65 height 5
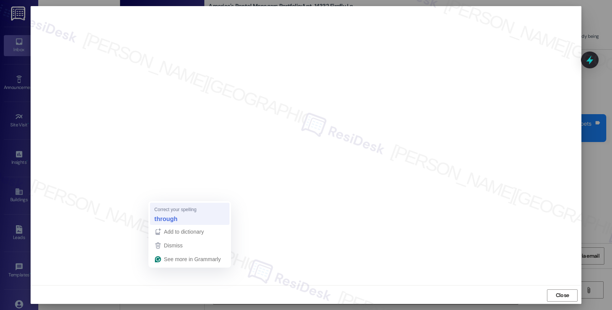
click at [166, 220] on strong "through" at bounding box center [165, 219] width 23 height 8
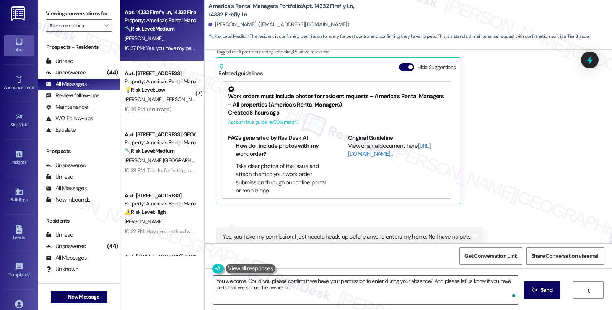
scroll to position [966, 0]
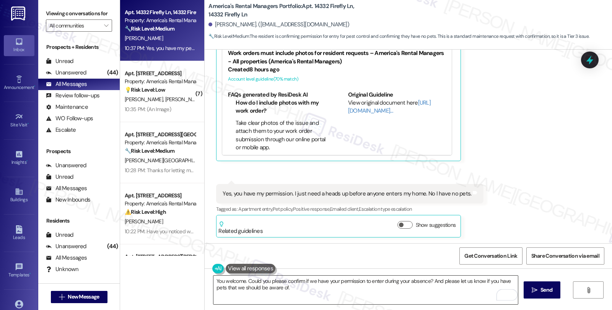
click at [213, 278] on textarea "Hi {{first_name}}, I understand your frustration. I'll follow up with the pest …" at bounding box center [365, 290] width 304 height 29
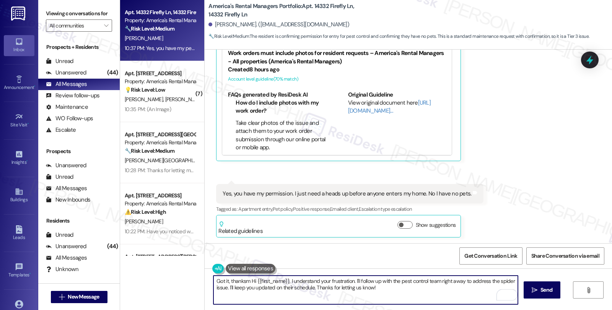
click at [219, 24] on div "[PERSON_NAME]. ([EMAIL_ADDRESS][DOMAIN_NAME])" at bounding box center [278, 25] width 141 height 8
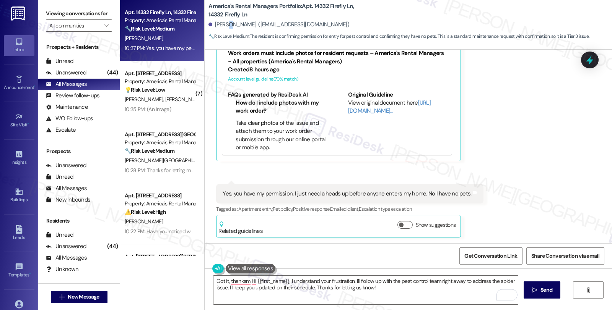
click at [219, 24] on div "[PERSON_NAME]. ([EMAIL_ADDRESS][DOMAIN_NAME])" at bounding box center [278, 25] width 141 height 8
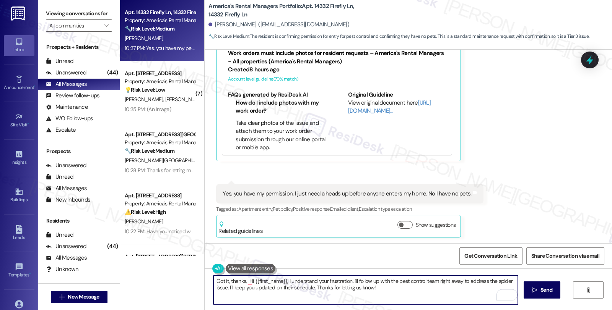
paste textarea "To enrich screen reader interactions, please activate Accessibility in Grammarl…"
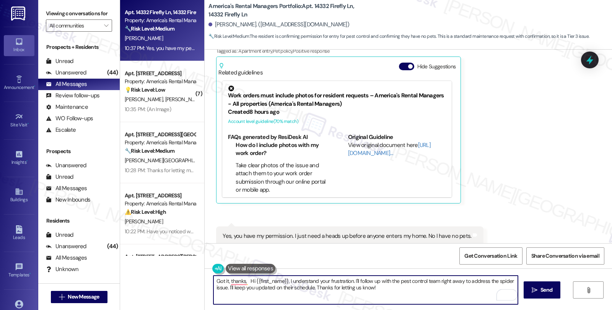
click at [212, 25] on div "[PERSON_NAME]. ([EMAIL_ADDRESS][DOMAIN_NAME])" at bounding box center [278, 25] width 141 height 8
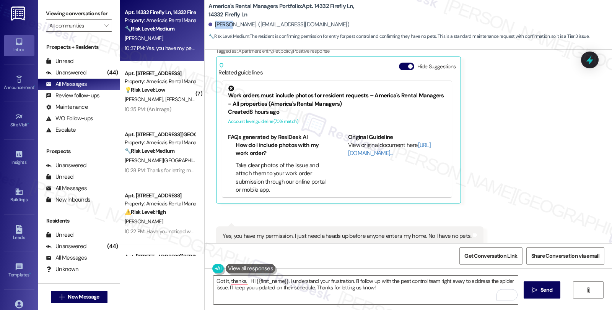
copy div "Kiara"
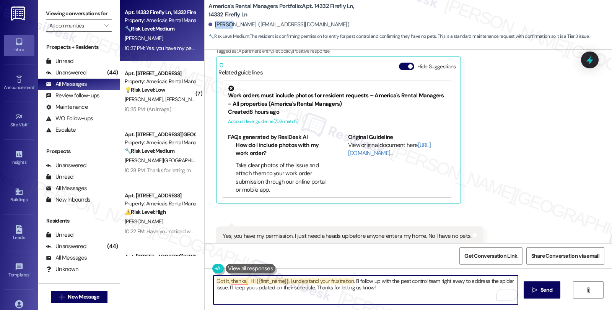
click at [242, 282] on textarea "Got it, thanks, Hi {{first_name}}, I understand your frustration. I'll follow u…" at bounding box center [365, 290] width 304 height 29
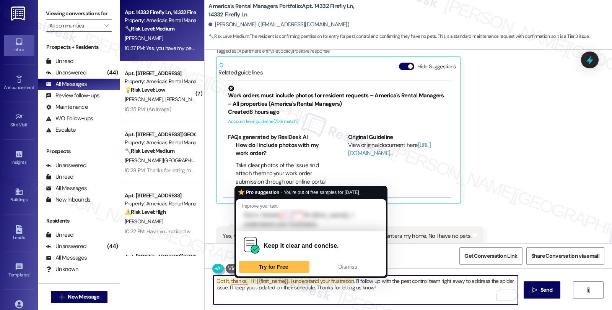
paste textarea "Kiara"
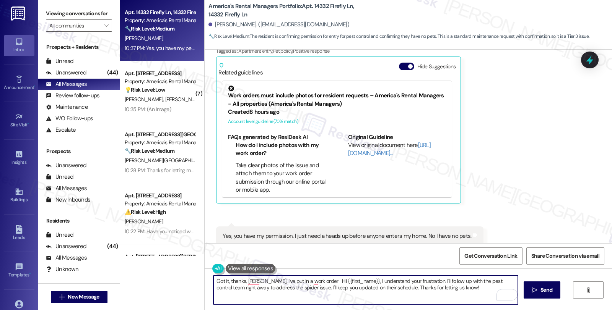
click at [307, 282] on textarea "Got it, thanks, [PERSON_NAME], I've put in a work order Hi {{first_name}}, I un…" at bounding box center [365, 290] width 304 height 29
click at [473, 288] on textarea "Got it, thanks, [PERSON_NAME], I've put in a work order for pest control. Hi {{…" at bounding box center [365, 290] width 304 height 29
click at [426, 283] on textarea "Got it, thanks, [PERSON_NAME], I've put in a work order for pest control. Pleas…" at bounding box center [365, 290] width 304 height 29
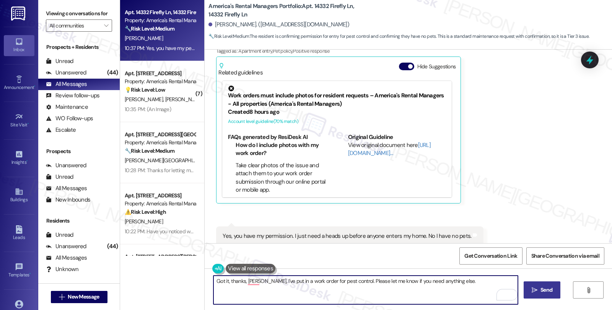
type textarea "Got it, thanks, [PERSON_NAME], I've put in a work order for pest control. Pleas…"
click at [525, 289] on button " Send" at bounding box center [541, 290] width 37 height 17
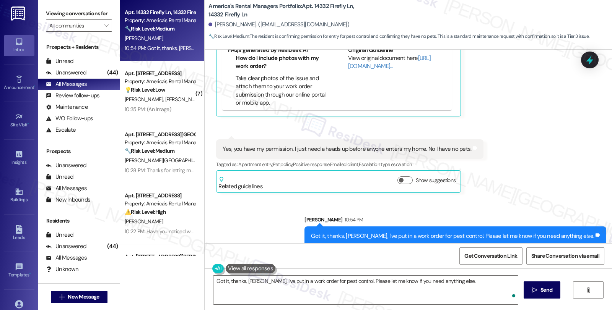
scroll to position [1019, 0]
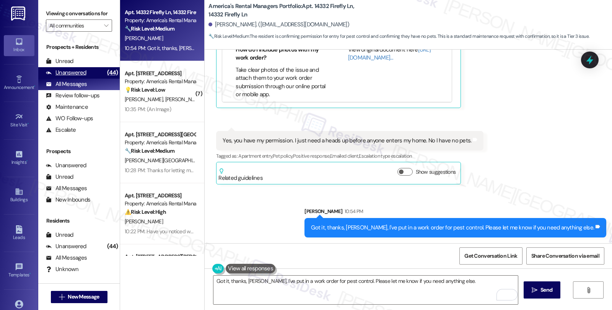
click at [87, 79] on div "Unanswered (44)" at bounding box center [78, 72] width 81 height 11
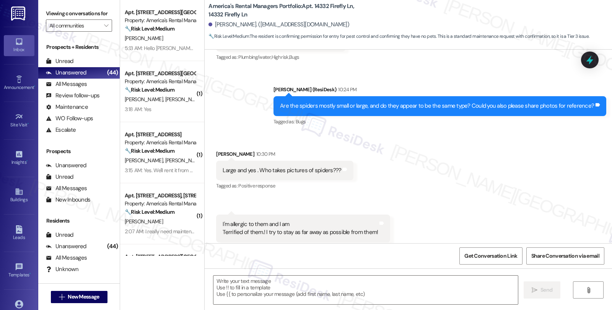
type textarea "Fetching suggested responses. Please feel free to read through the conversation…"
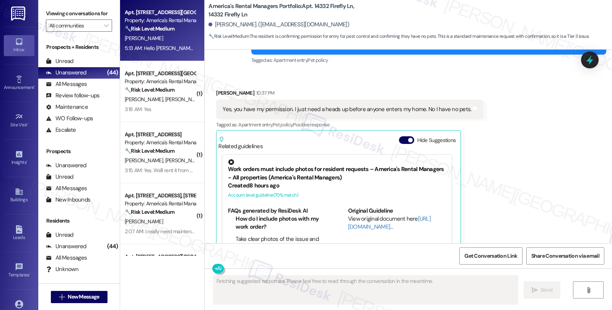
scroll to position [966, 0]
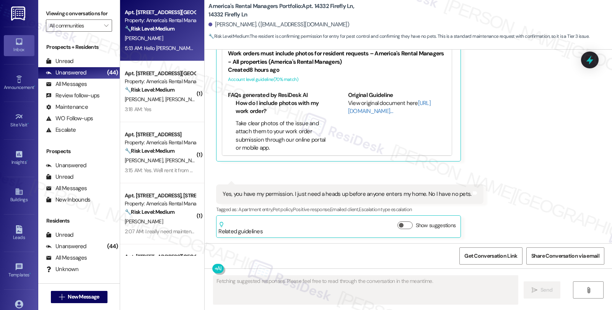
click at [181, 37] on div "[PERSON_NAME]" at bounding box center [160, 39] width 72 height 10
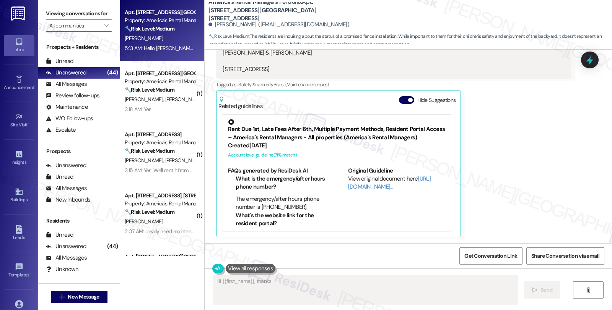
scroll to position [208, 0]
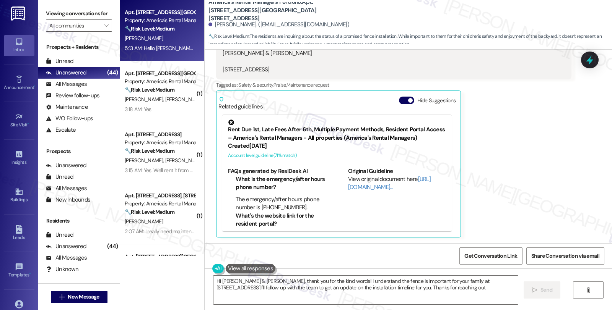
type textarea "Hi [PERSON_NAME] & [PERSON_NAME], thank you for the kind words! I understand th…"
